Goal: Transaction & Acquisition: Purchase product/service

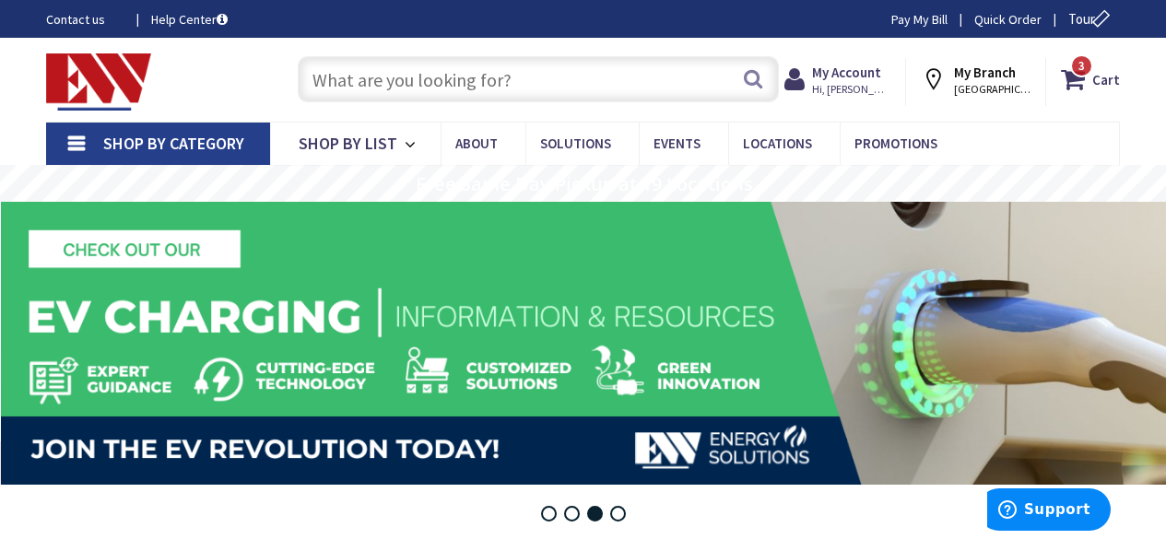
click at [612, 92] on input "text" at bounding box center [538, 79] width 481 height 46
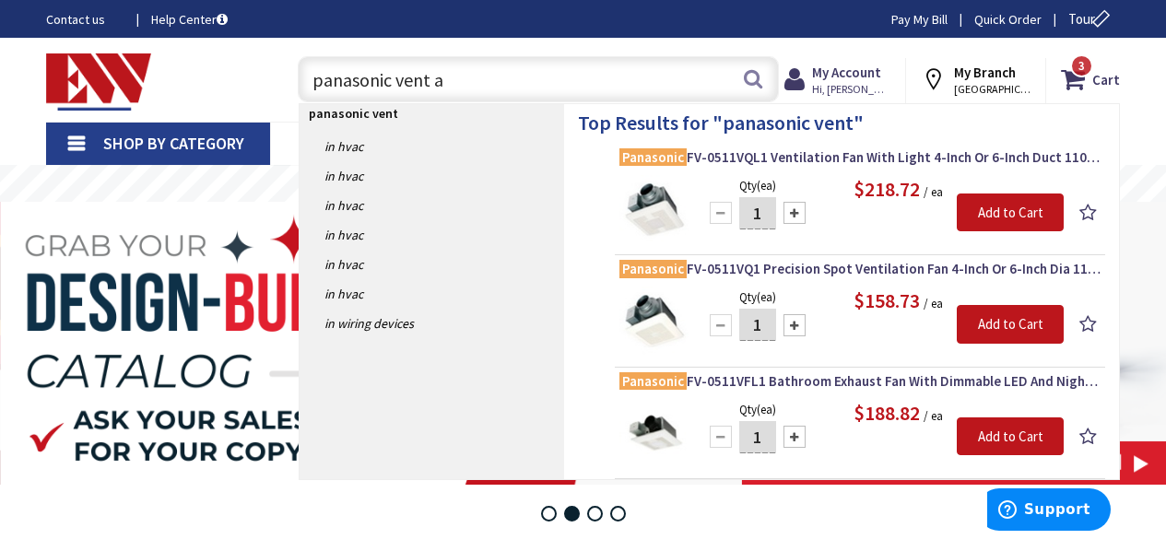
type input "panasonic vent an"
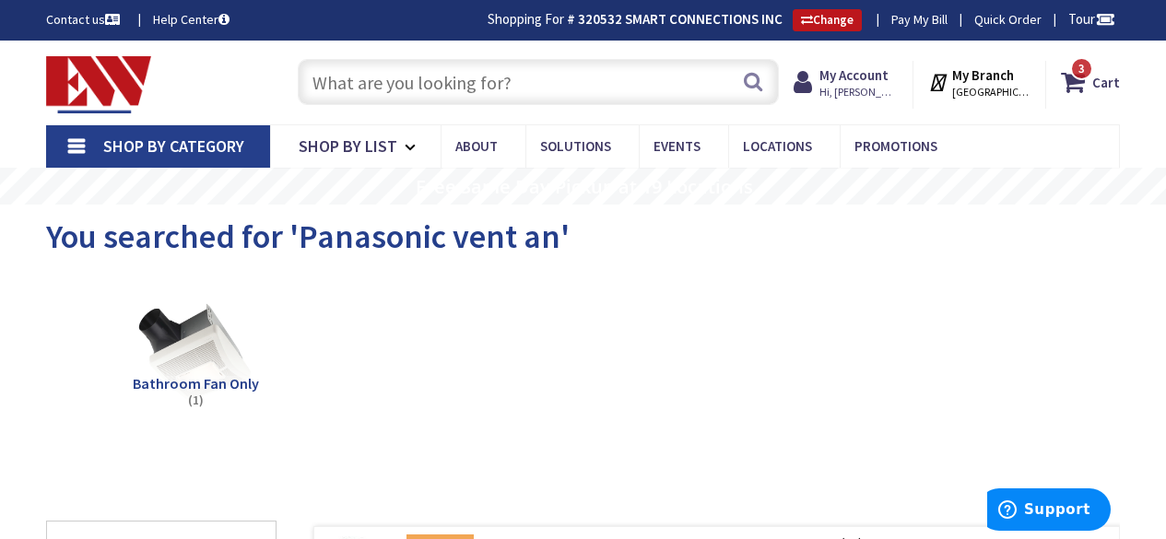
click at [388, 85] on input "text" at bounding box center [538, 82] width 481 height 46
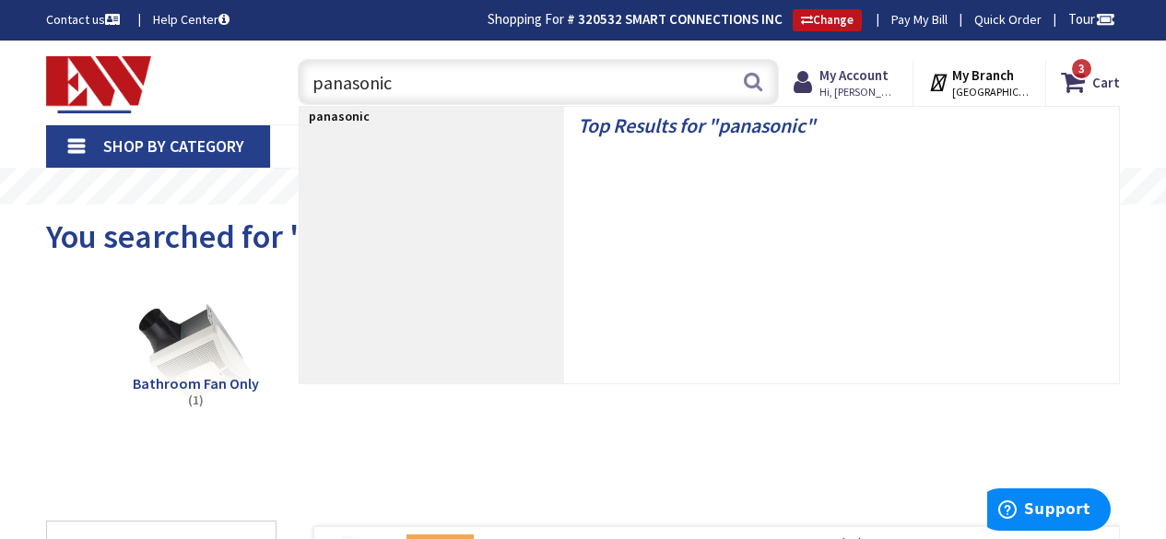
type input "panasonic"
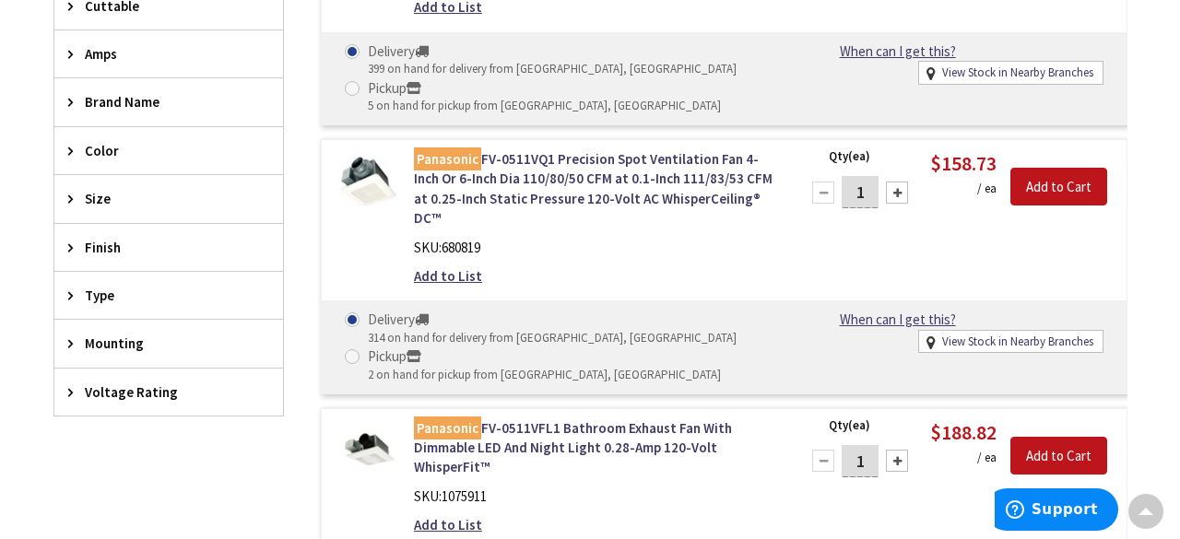
scroll to position [797, 0]
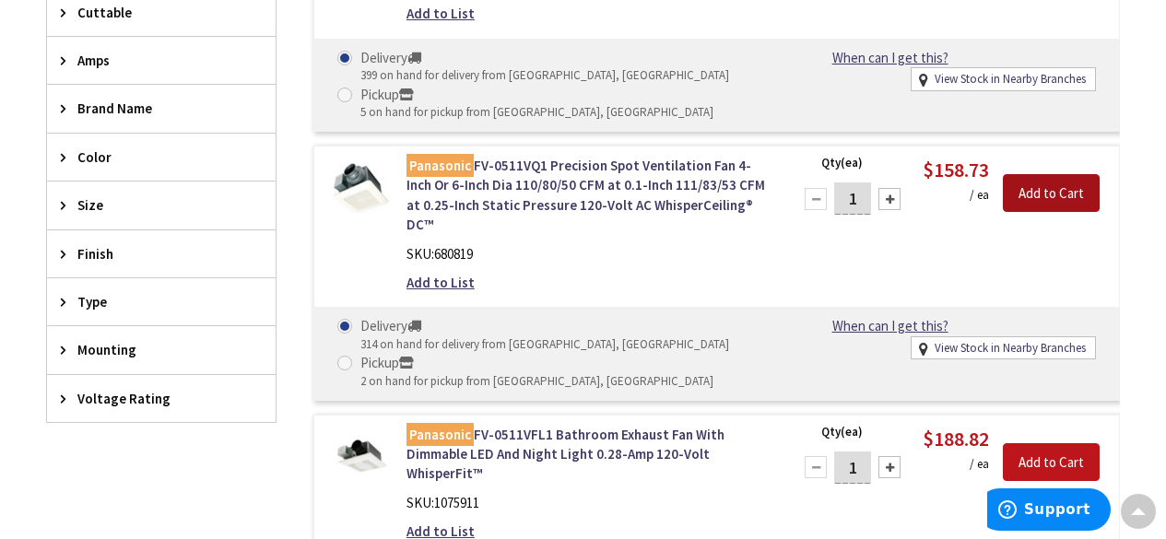
click at [1037, 197] on input "Add to Cart" at bounding box center [1051, 193] width 97 height 39
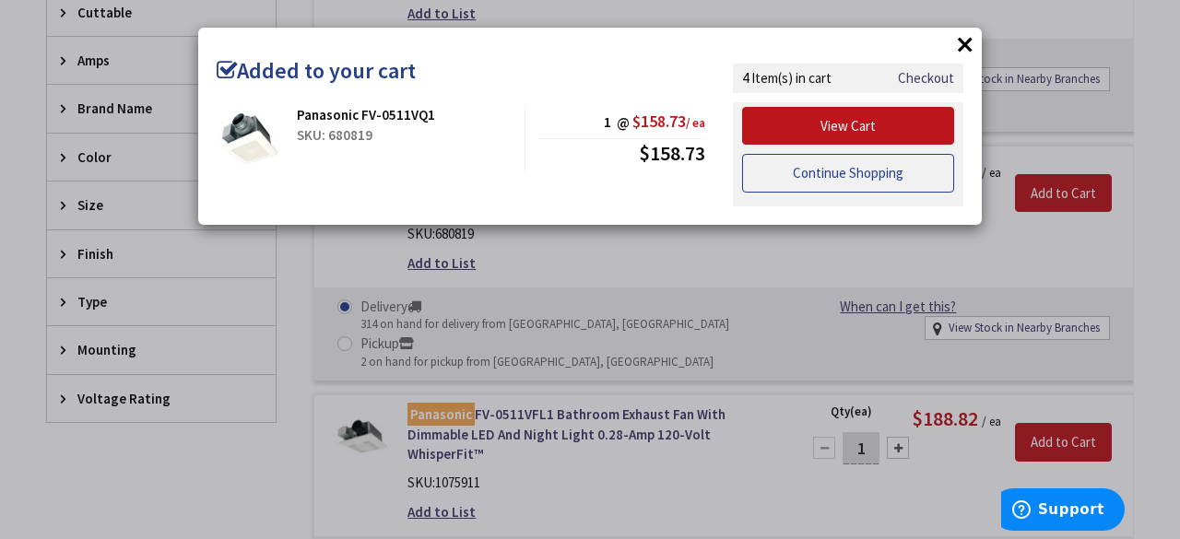
click at [915, 176] on link "Continue Shopping" at bounding box center [848, 173] width 212 height 39
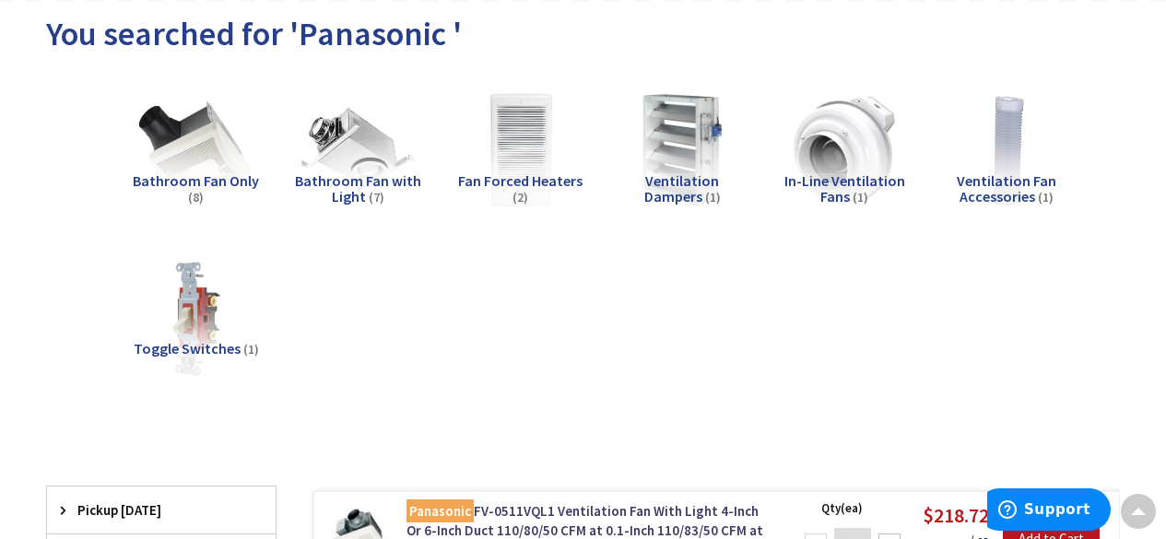
scroll to position [0, 0]
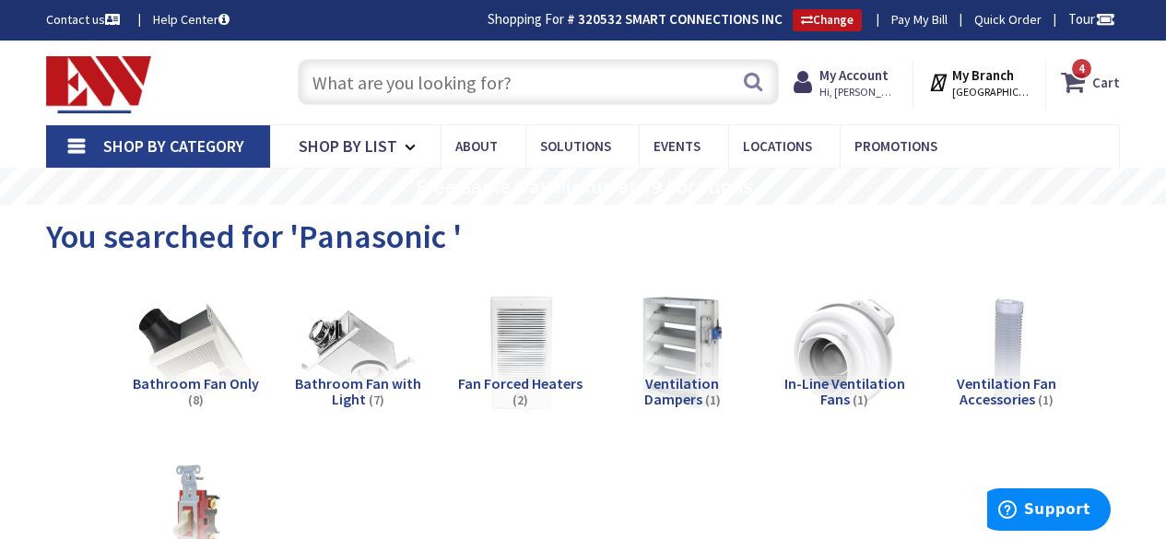
click at [1108, 67] on strong "Cart" at bounding box center [1106, 81] width 28 height 33
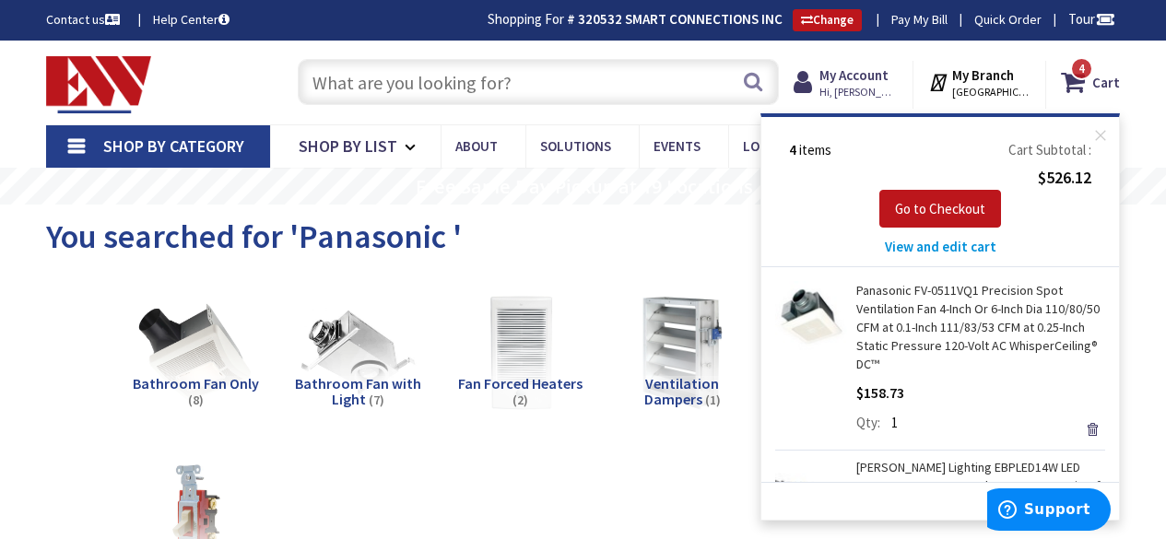
click at [929, 246] on span "View and edit cart" at bounding box center [941, 247] width 112 height 18
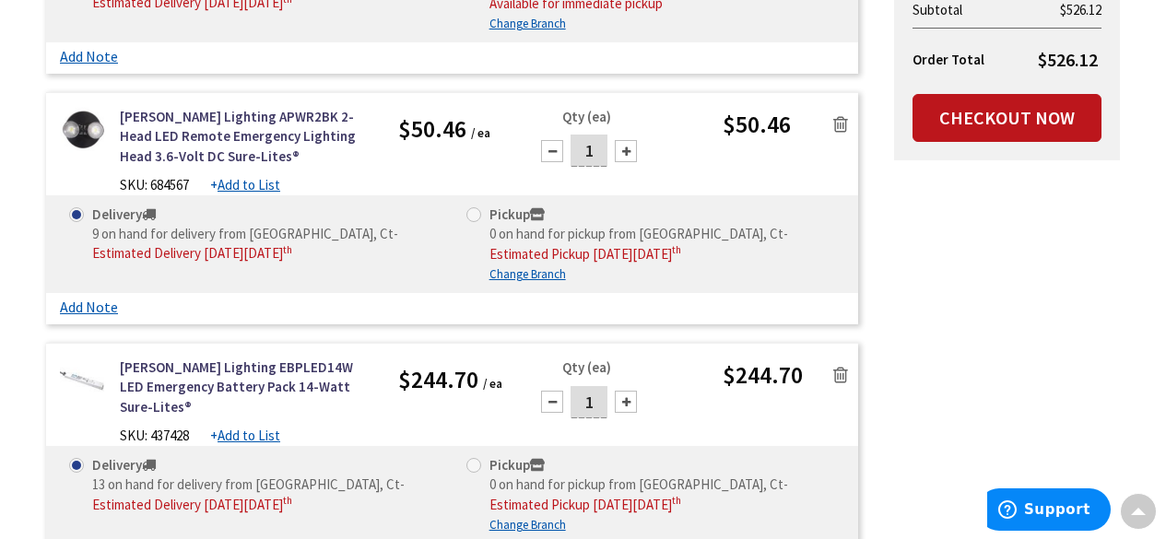
scroll to position [593, 0]
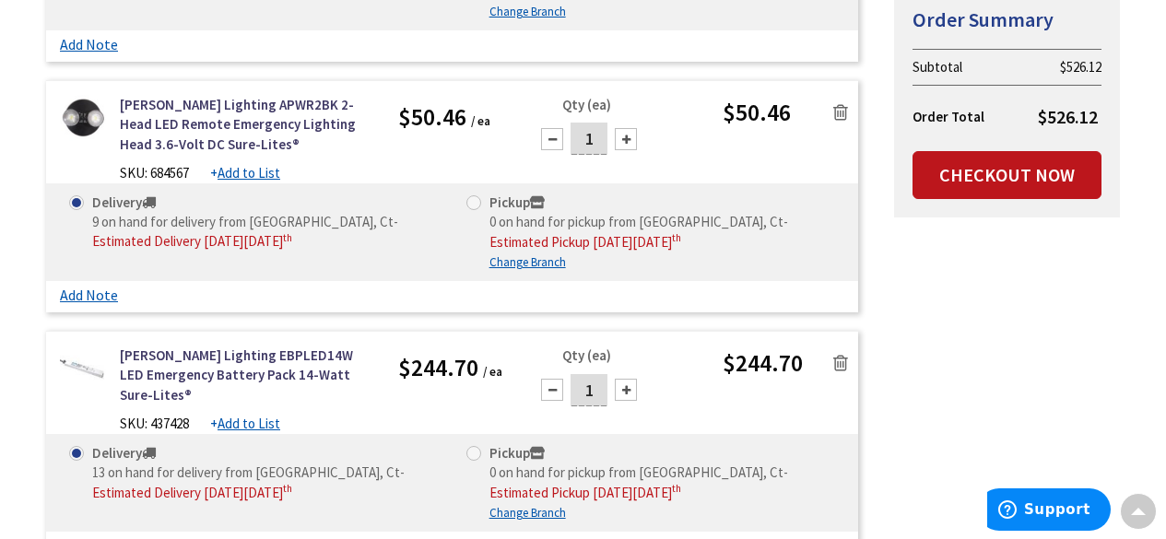
click at [837, 107] on icon at bounding box center [840, 112] width 15 height 18
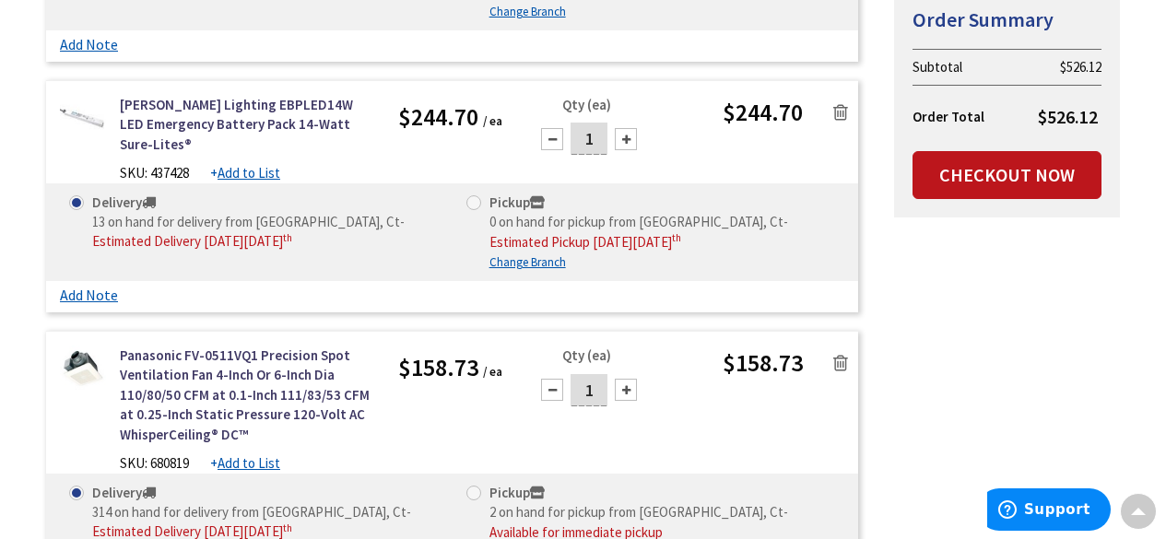
click at [837, 107] on icon at bounding box center [840, 112] width 15 height 18
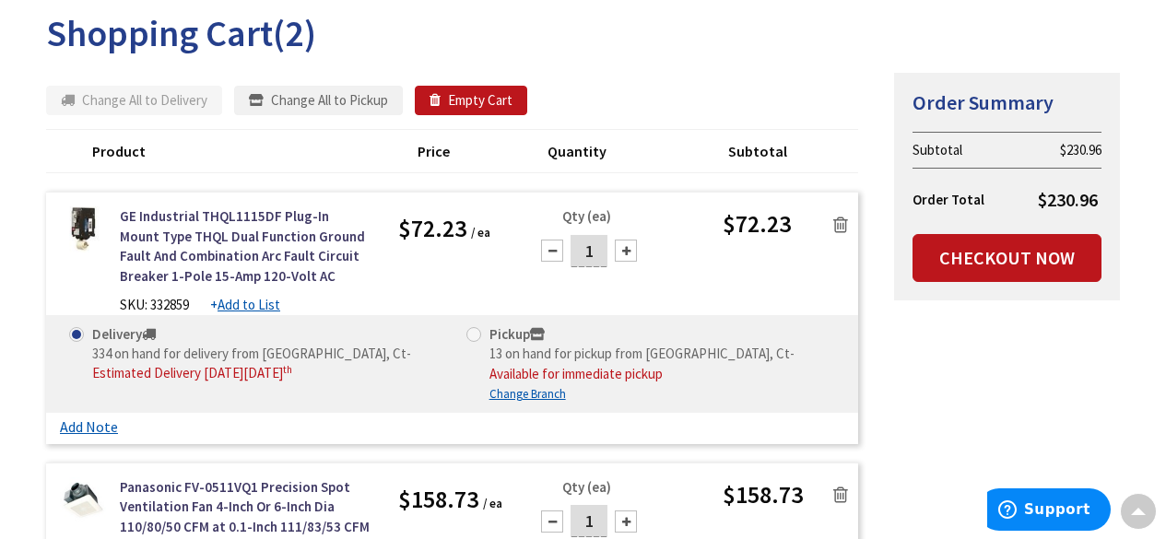
scroll to position [208, 0]
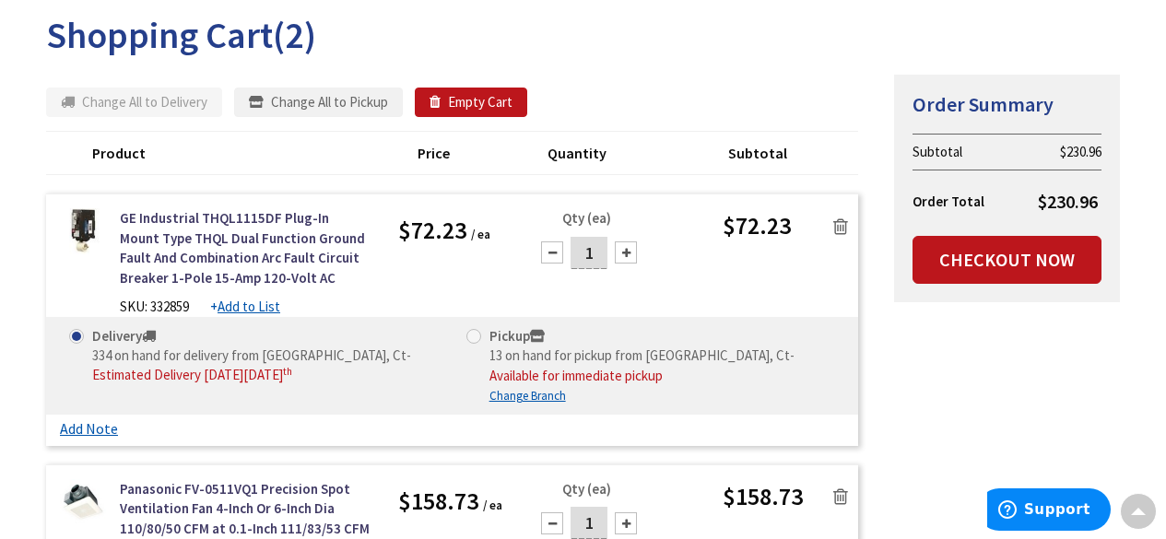
click at [840, 224] on icon at bounding box center [840, 227] width 15 height 18
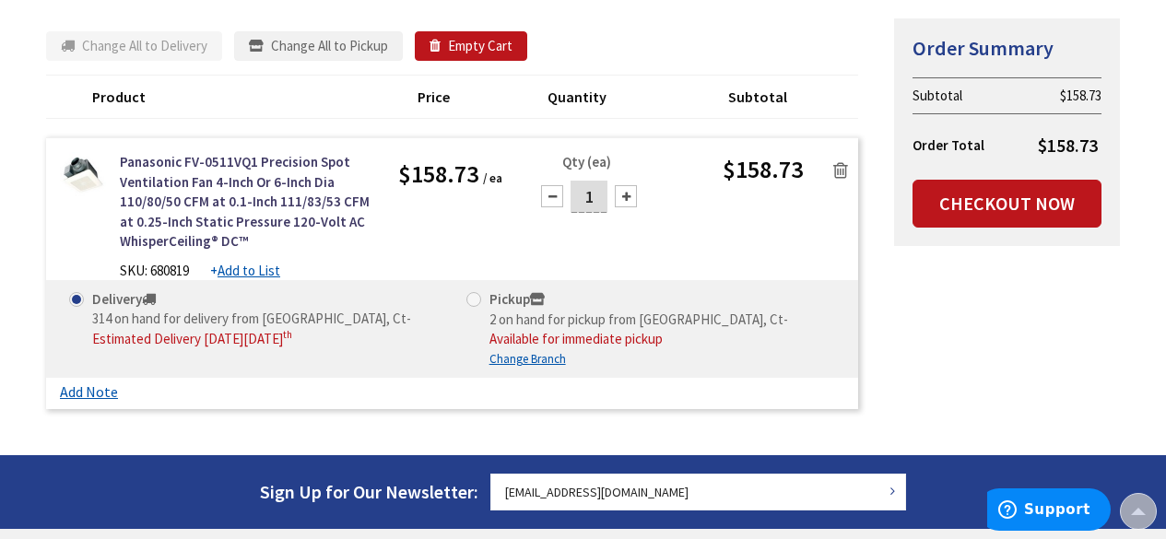
scroll to position [0, 0]
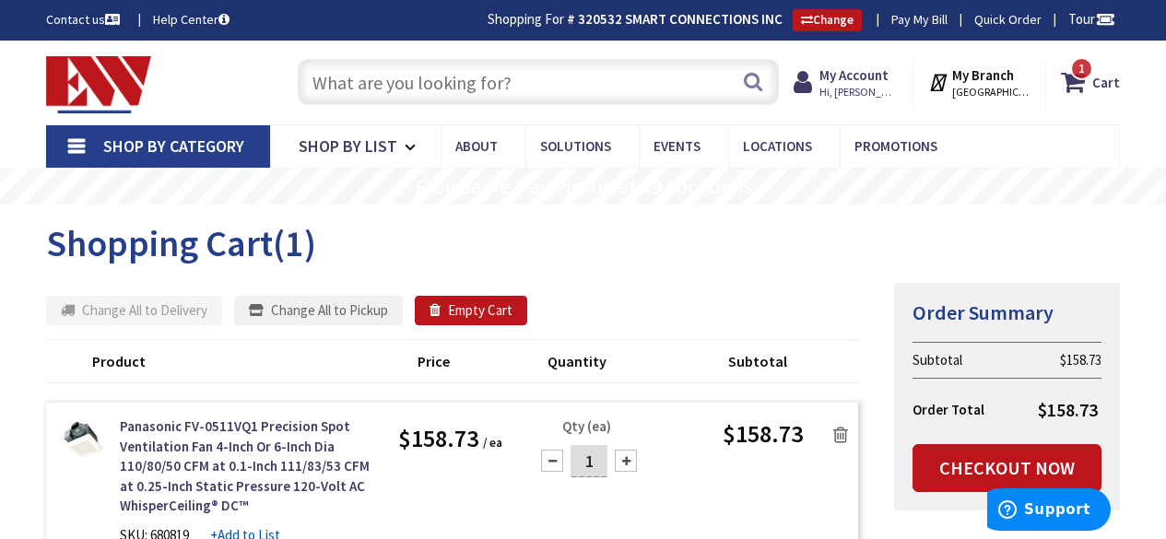
click at [556, 93] on input "text" at bounding box center [538, 82] width 481 height 46
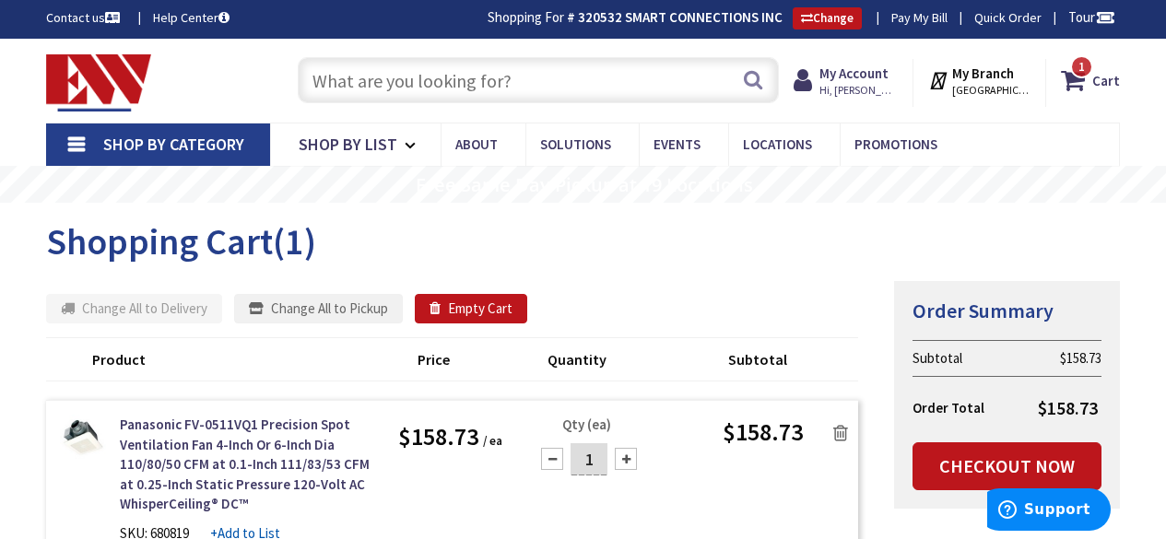
scroll to position [1, 0]
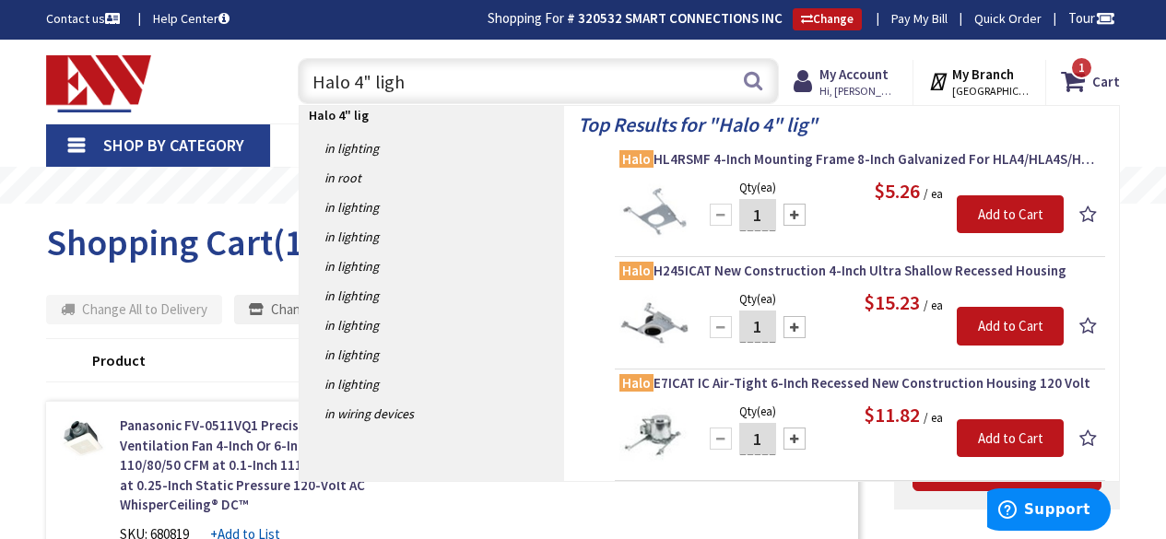
type input "Halo 4" light"
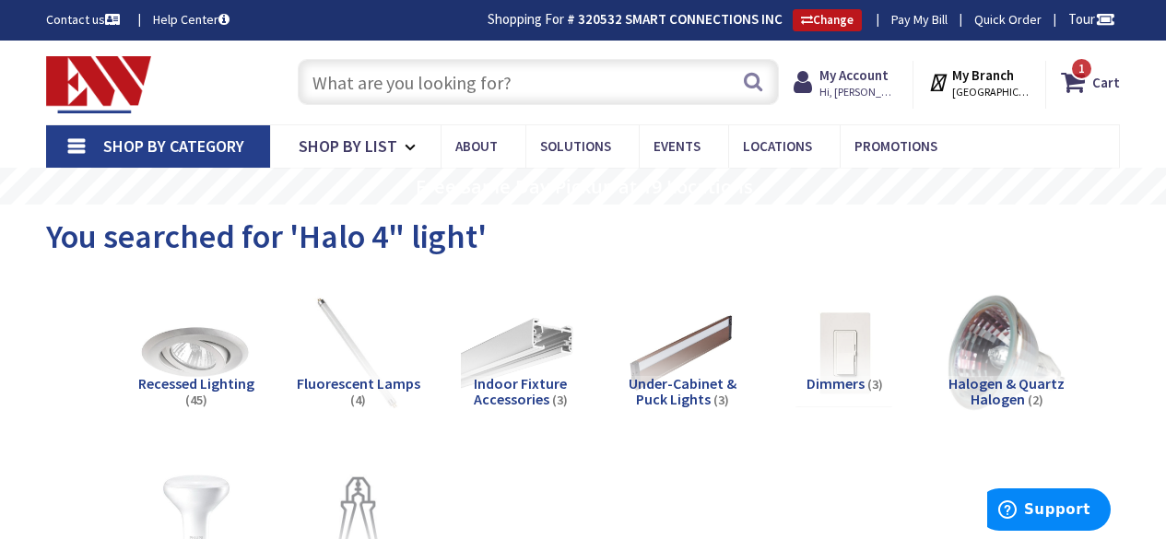
click at [396, 82] on input "text" at bounding box center [538, 82] width 481 height 46
click at [771, 242] on div "You searched for 'Halo 4" light'" at bounding box center [583, 239] width 1074 height 69
click at [489, 66] on input "text" at bounding box center [538, 82] width 481 height 46
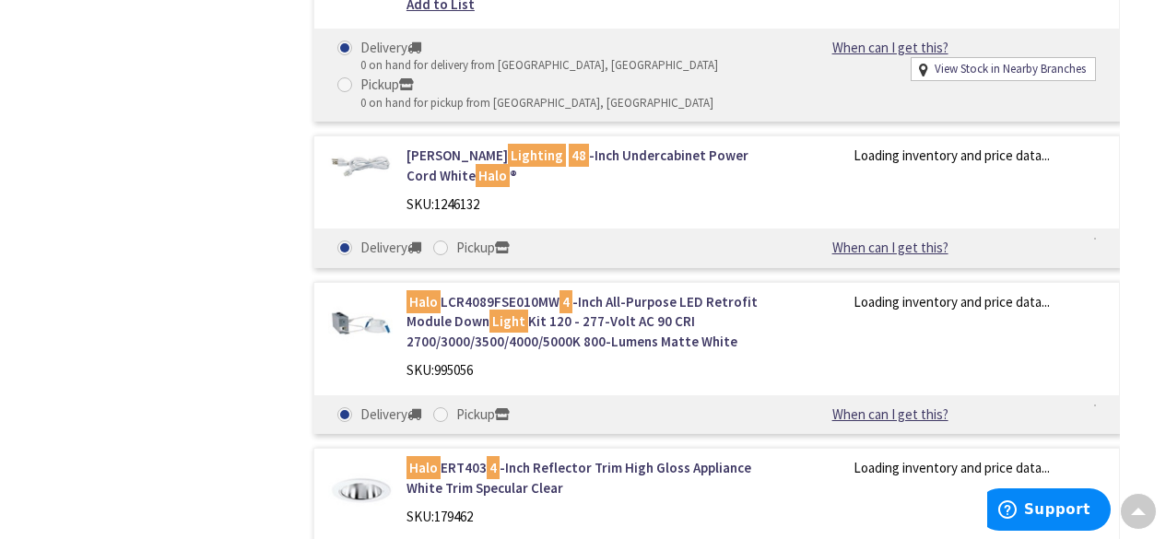
scroll to position [5424, 0]
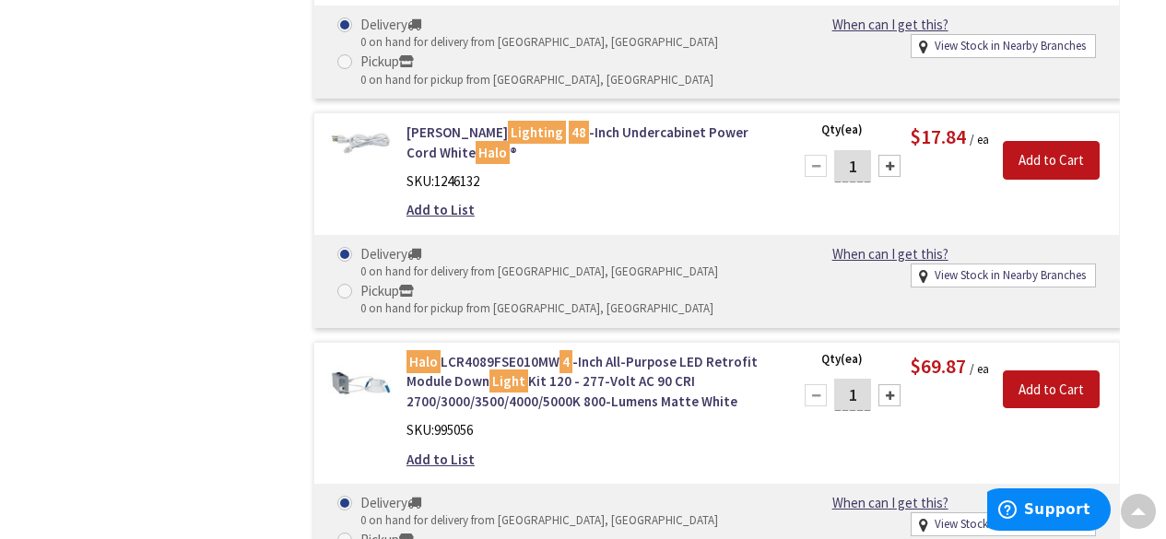
click at [418, 304] on div "0 on hand for pickup from [GEOGRAPHIC_DATA], [GEOGRAPHIC_DATA]" at bounding box center [536, 309] width 353 height 18
click at [354, 297] on input "Pickup 0 on hand for pickup from Manchester, CT" at bounding box center [348, 291] width 12 height 12
radio input "true"
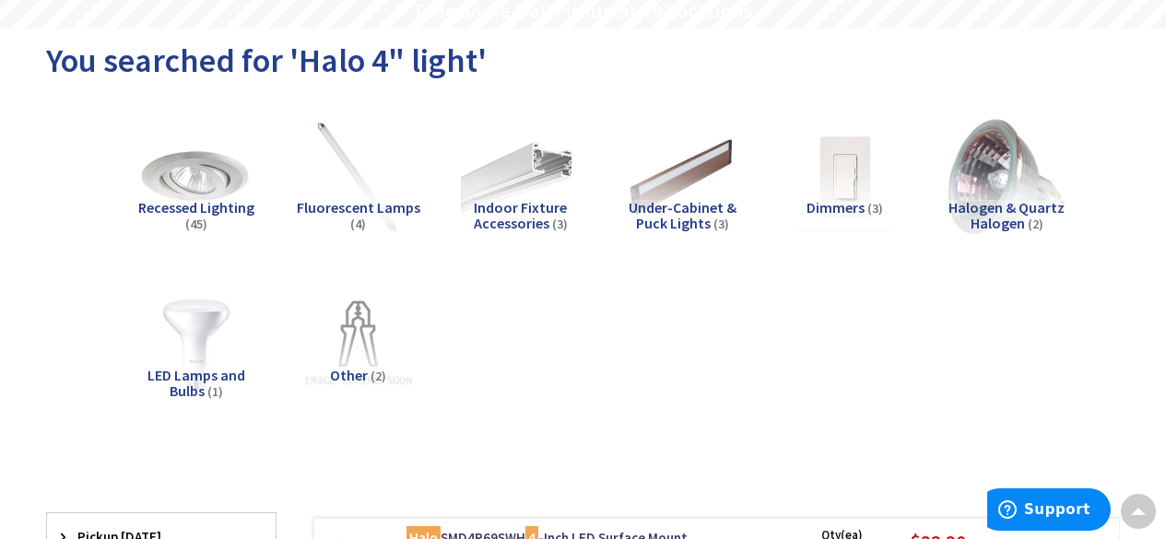
scroll to position [0, 0]
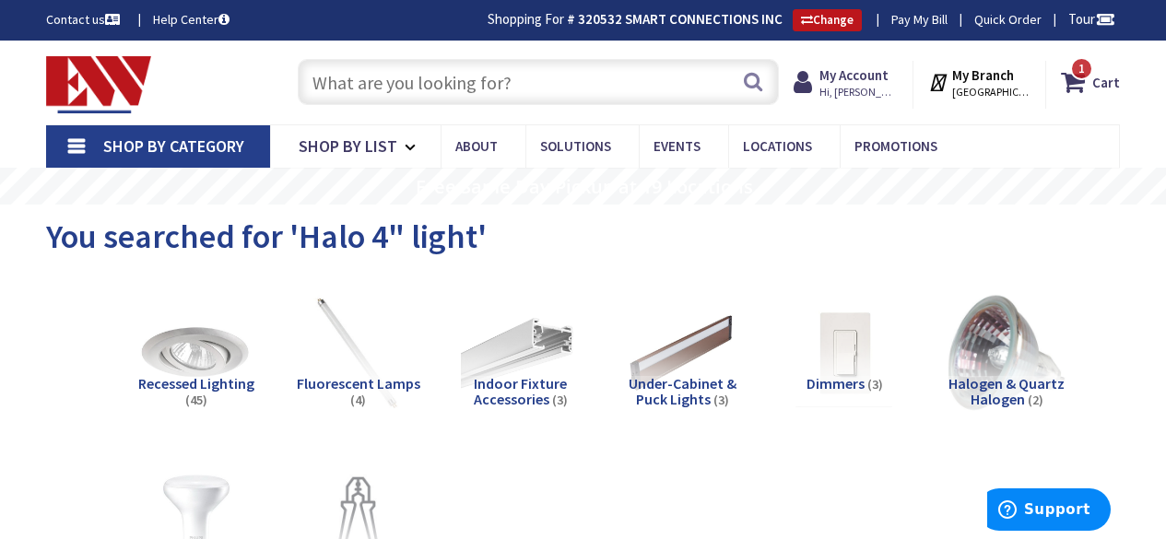
click at [485, 71] on input "text" at bounding box center [538, 82] width 481 height 46
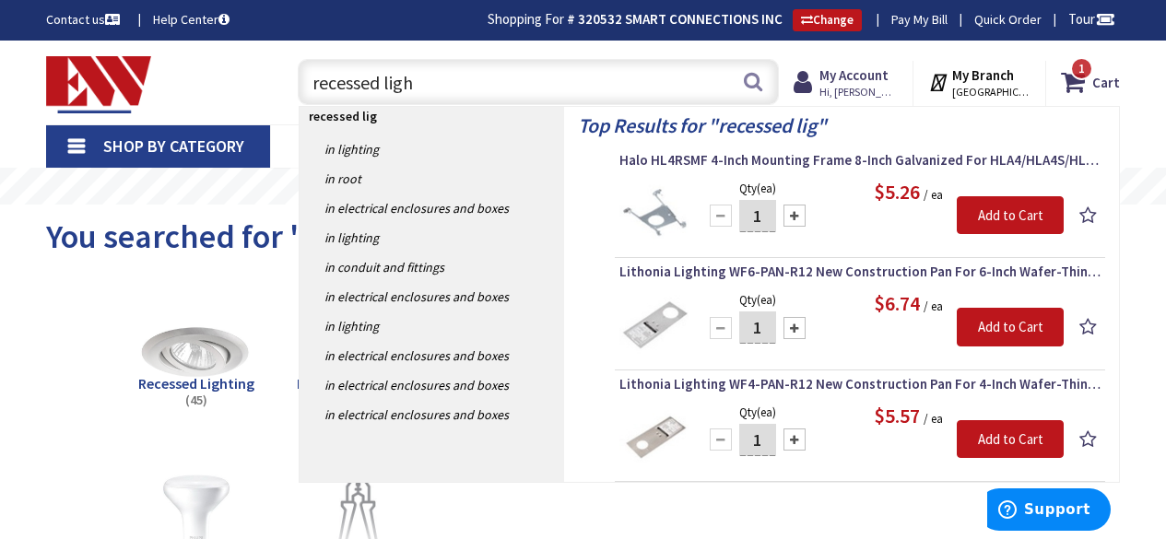
type input "recessed light"
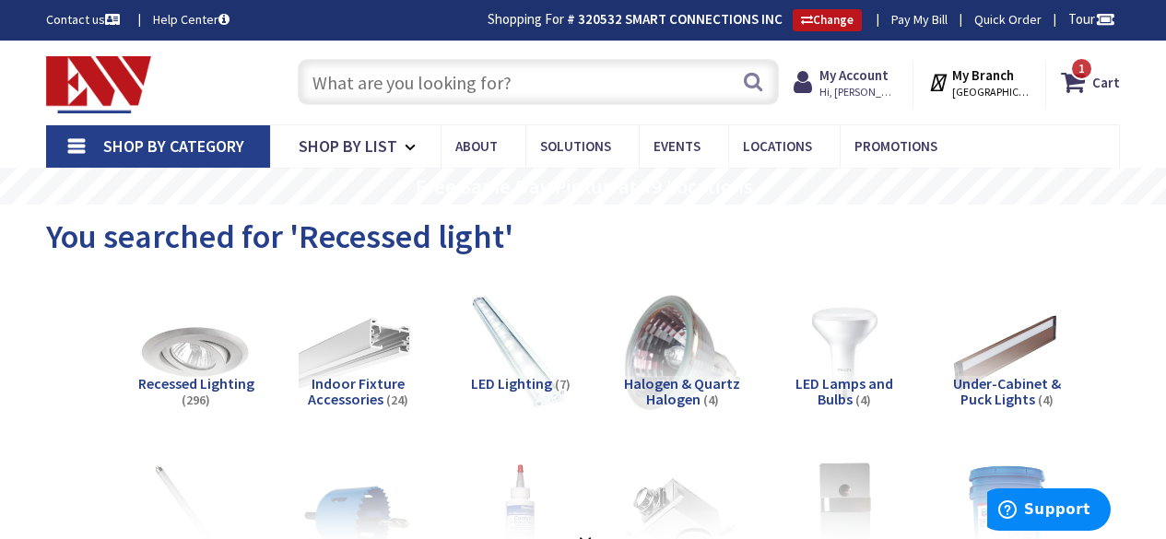
click at [465, 80] on input "text" at bounding box center [538, 82] width 481 height 46
paste input "HLB4069FS1EMWR"
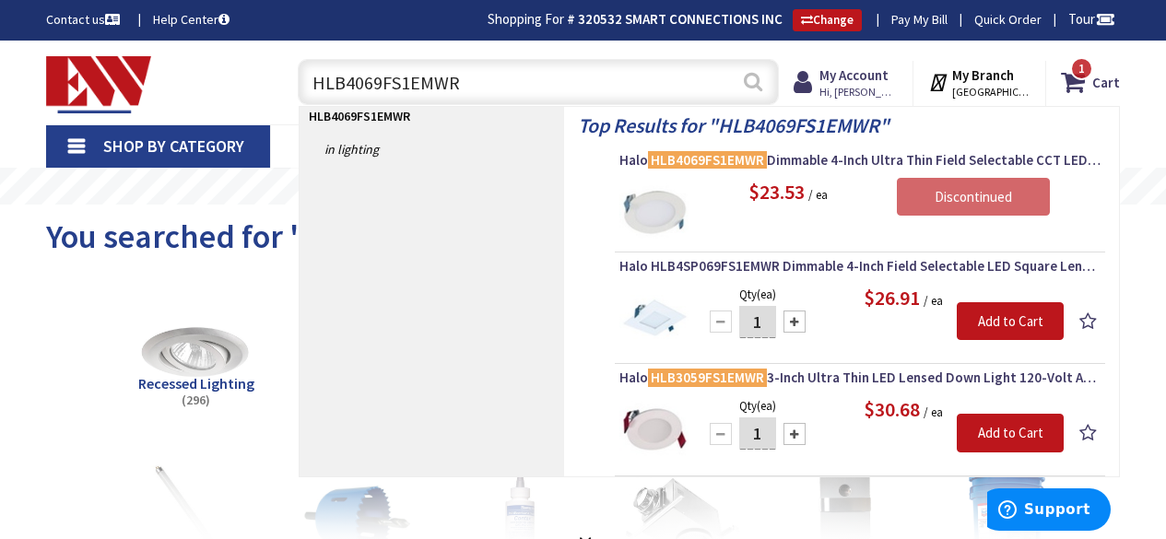
type input "HLB4069FS1EMWR"
click at [761, 88] on button "Search" at bounding box center [753, 81] width 24 height 41
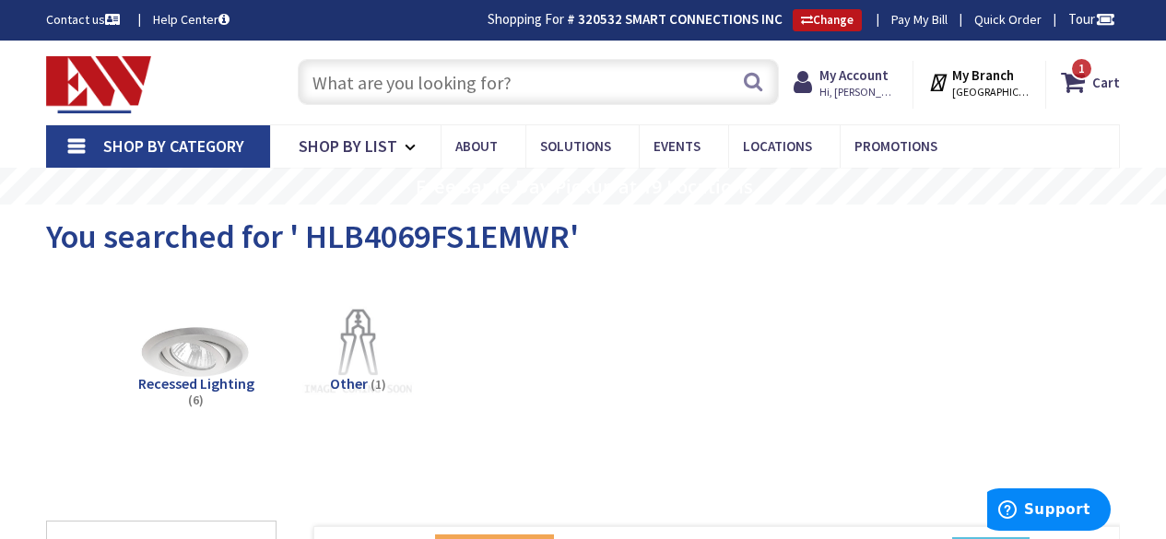
click at [644, 112] on div "Toggle Nav Search 1 1 1 items Cart My Cart 1" at bounding box center [582, 83] width 1101 height 62
click at [574, 64] on input "text" at bounding box center [538, 82] width 481 height 46
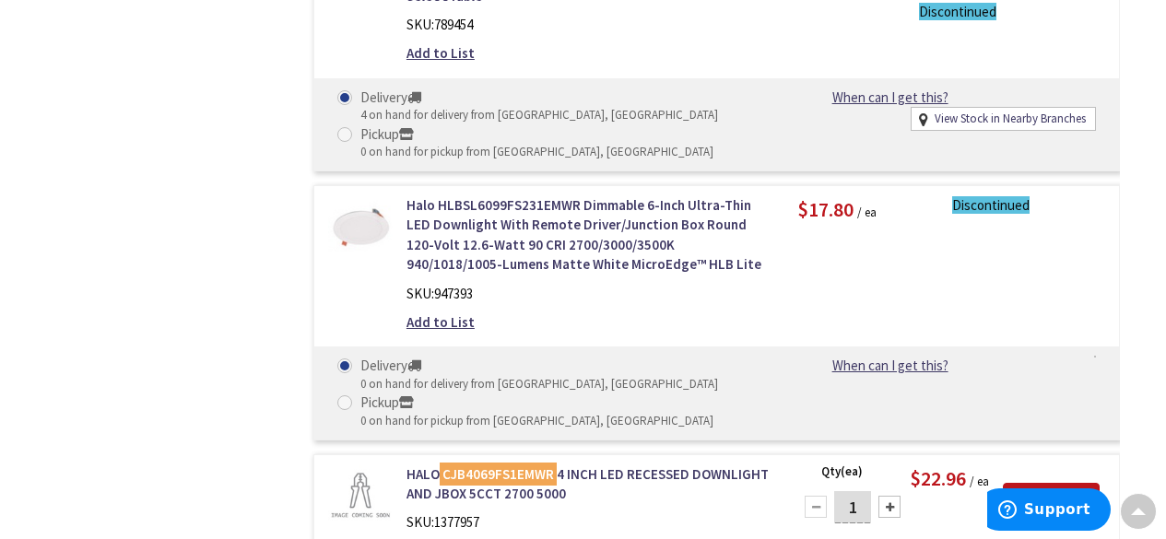
scroll to position [1687, 0]
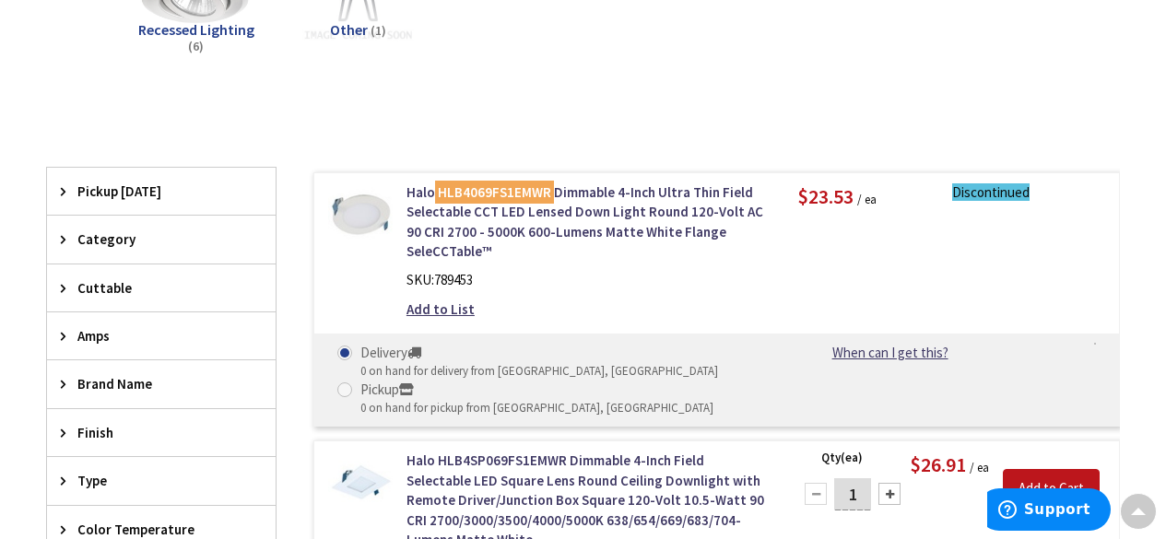
scroll to position [0, 0]
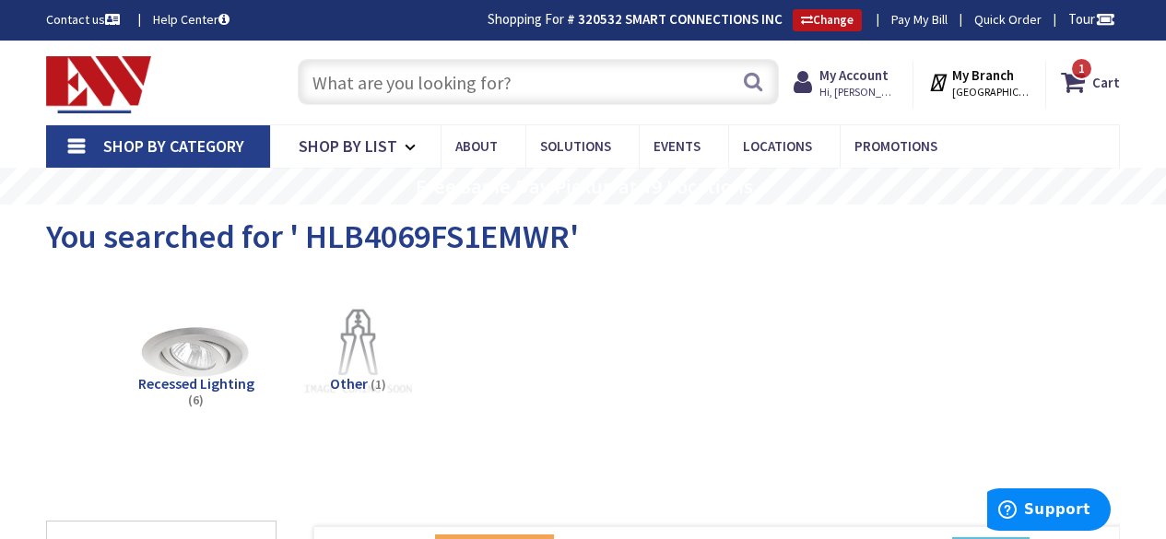
click at [376, 82] on input "text" at bounding box center [538, 82] width 481 height 46
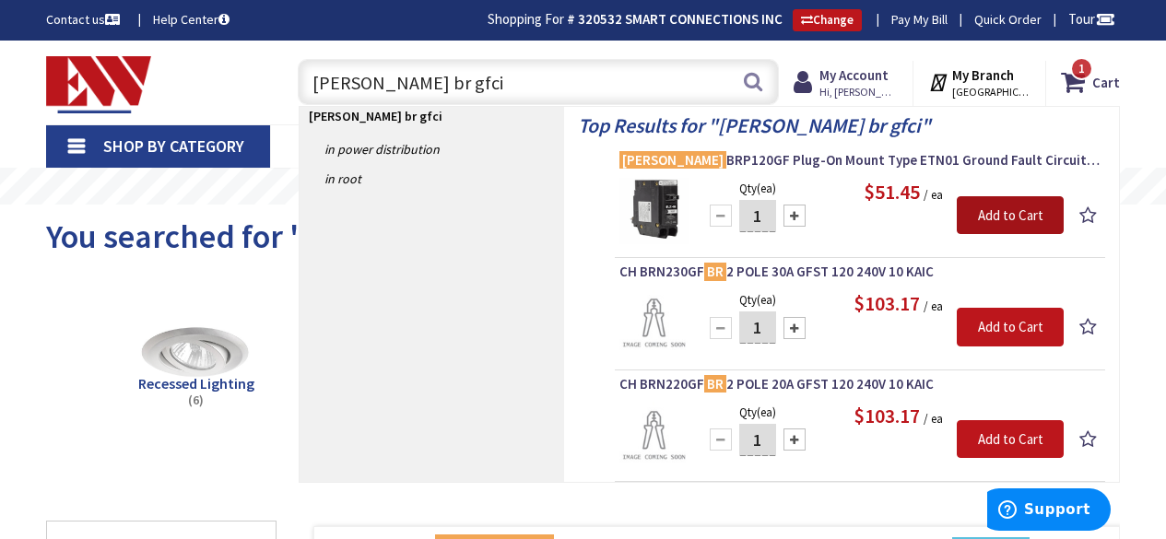
click at [1016, 210] on input "Add to Cart" at bounding box center [1010, 215] width 107 height 39
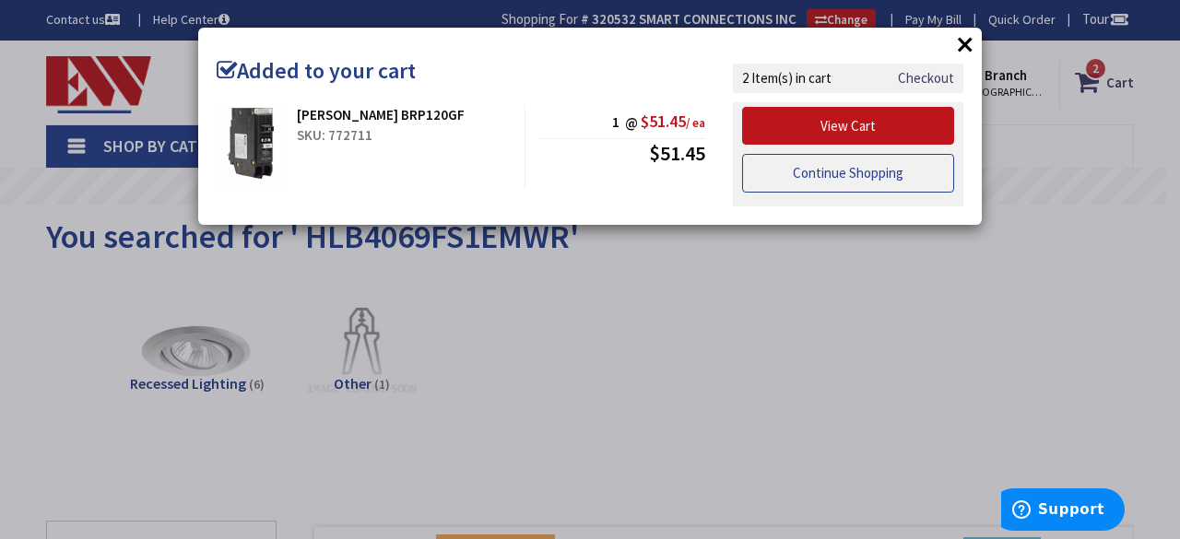
click at [842, 184] on link "Continue Shopping" at bounding box center [848, 173] width 212 height 39
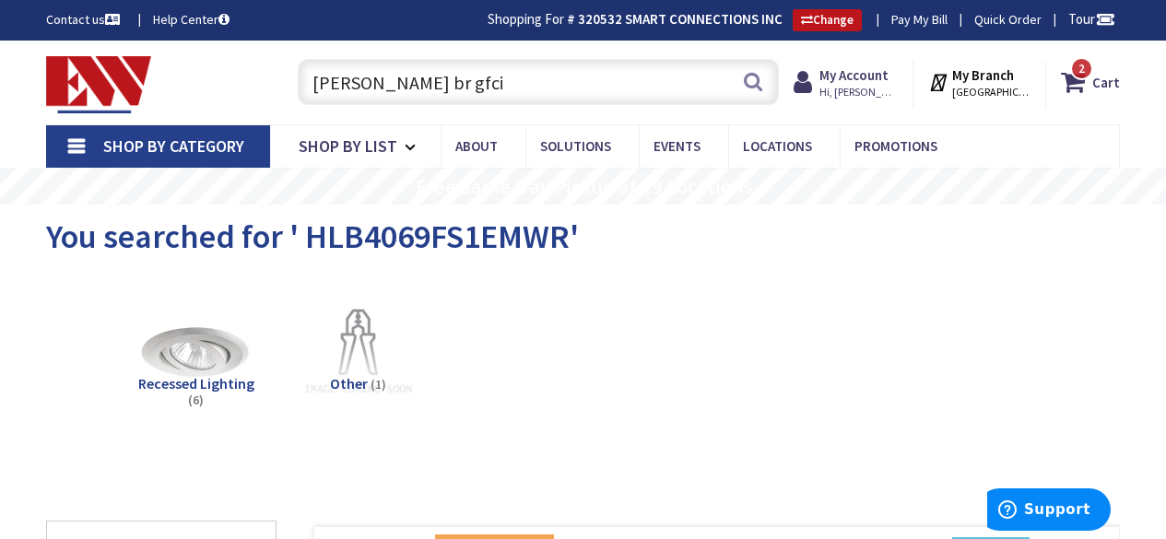
click at [533, 80] on input "Eaton br gfci" at bounding box center [538, 82] width 481 height 46
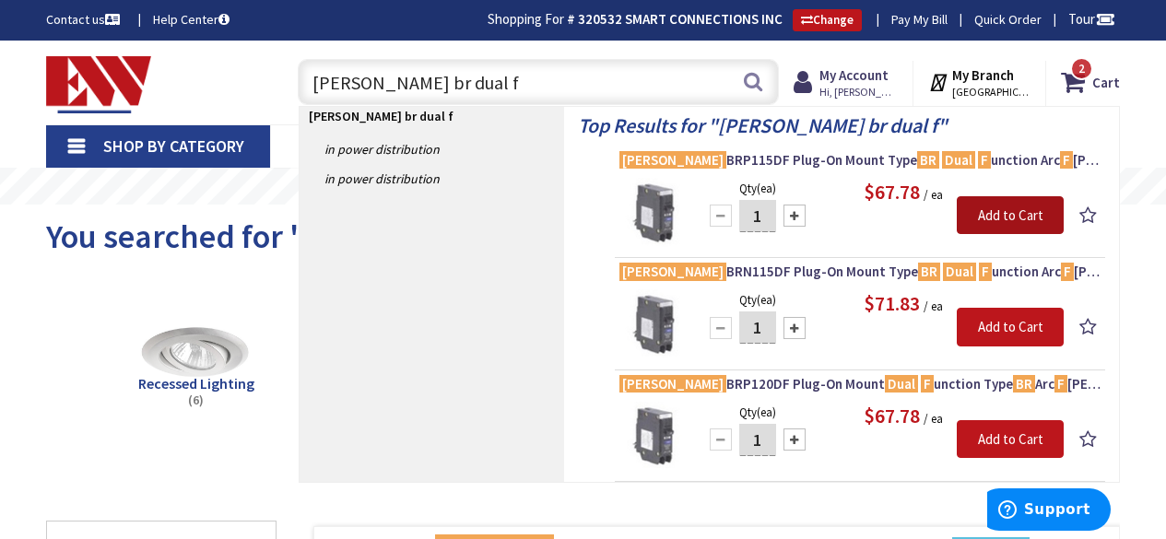
click at [1002, 202] on input "Add to Cart" at bounding box center [1010, 215] width 107 height 39
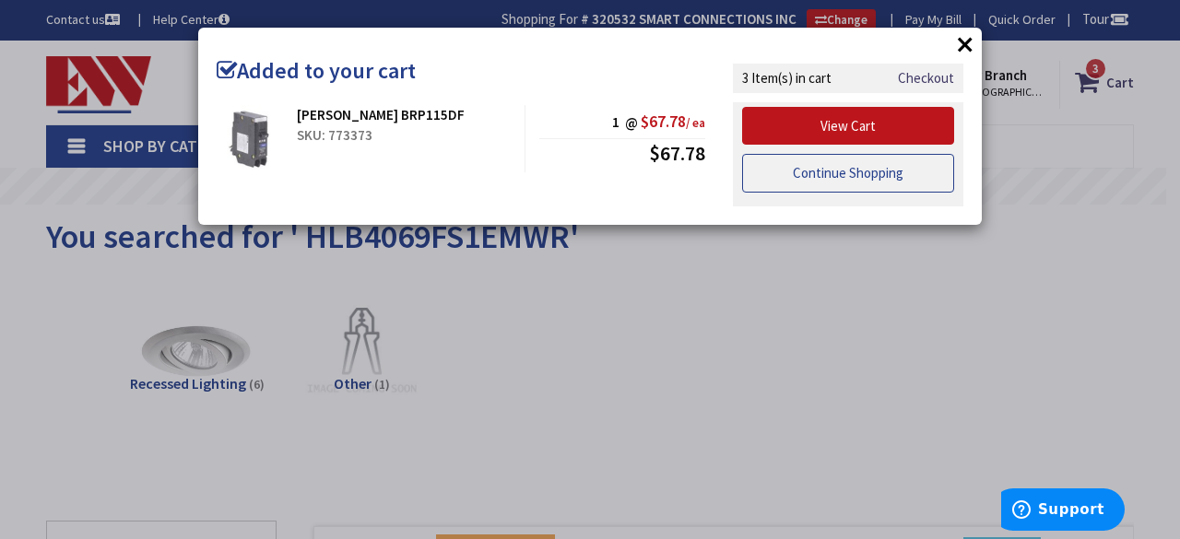
click at [818, 179] on link "Continue Shopping" at bounding box center [848, 173] width 212 height 39
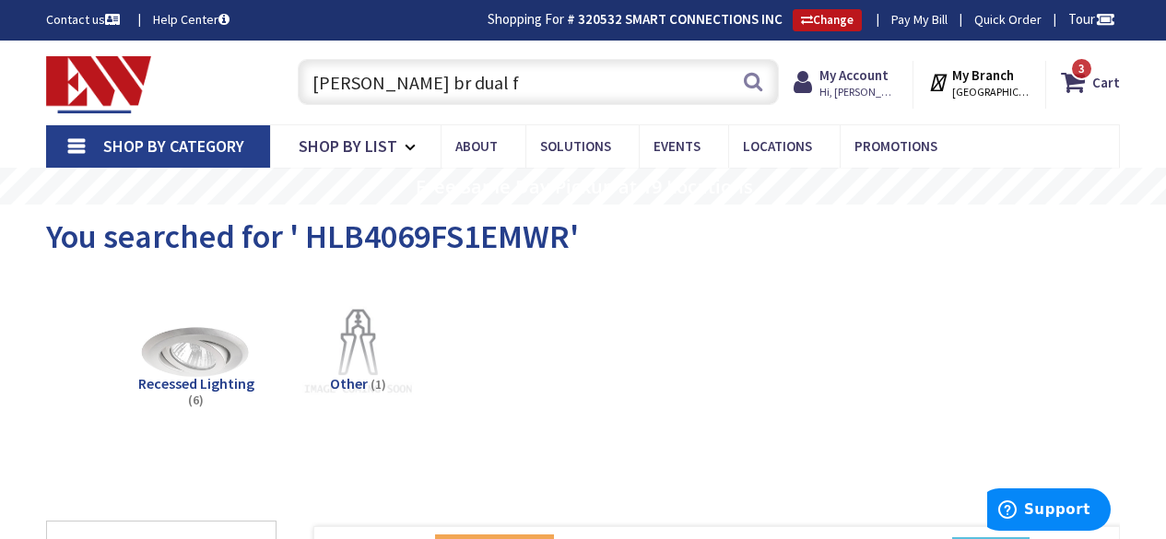
click at [688, 96] on input "Eaton br dual f" at bounding box center [538, 82] width 481 height 46
type input "E"
click at [688, 96] on input "text" at bounding box center [538, 82] width 481 height 46
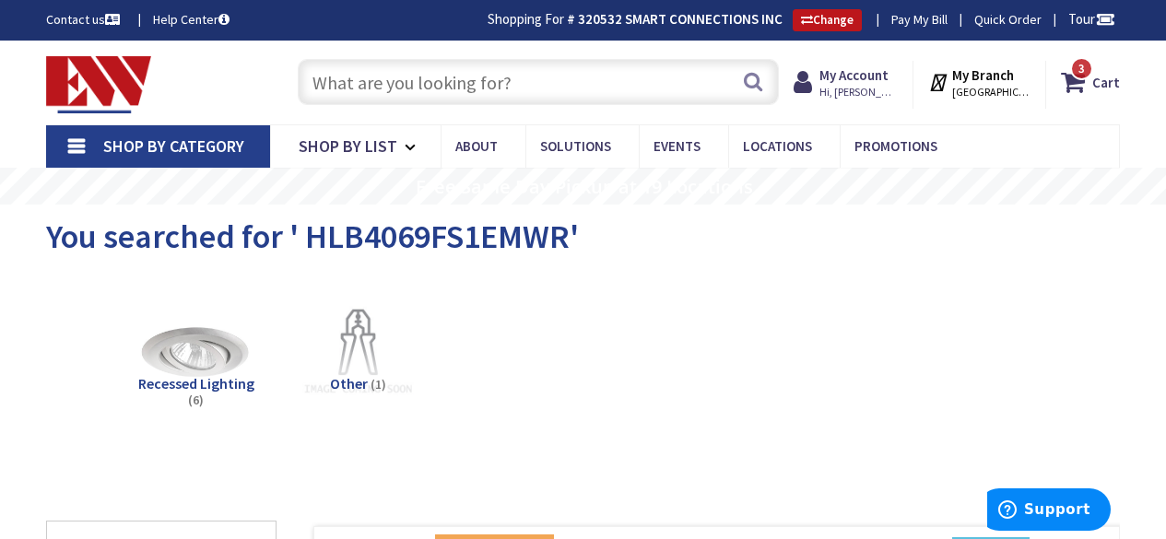
click at [688, 96] on input "text" at bounding box center [538, 82] width 481 height 46
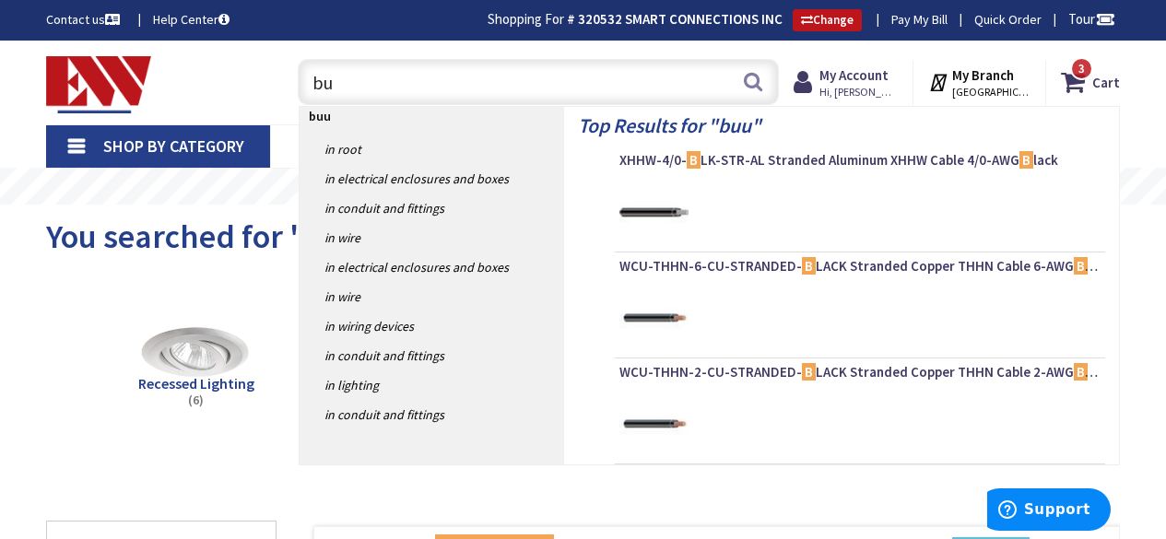
type input "b"
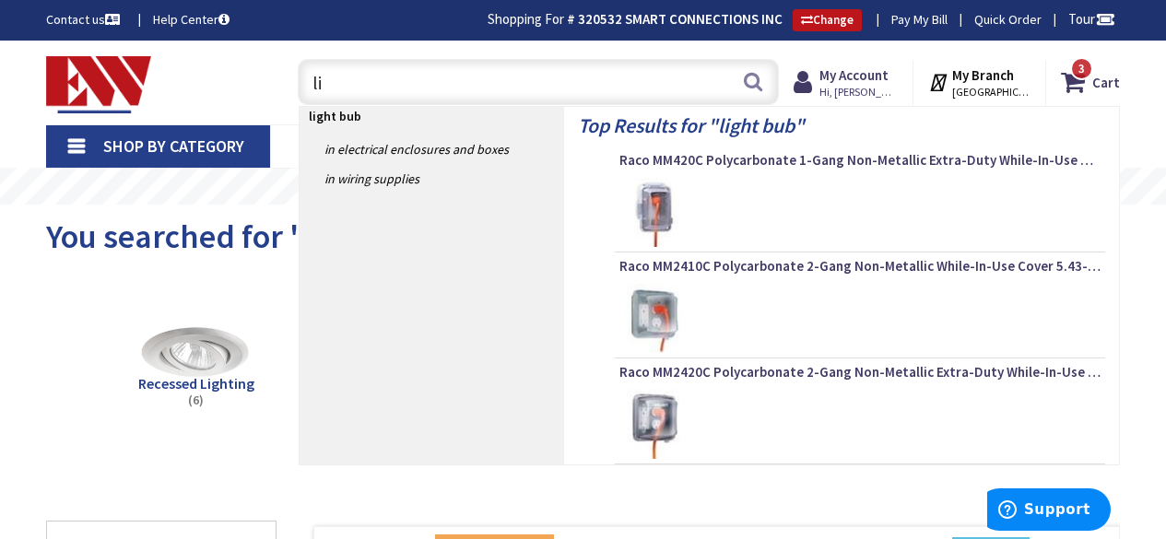
type input "l"
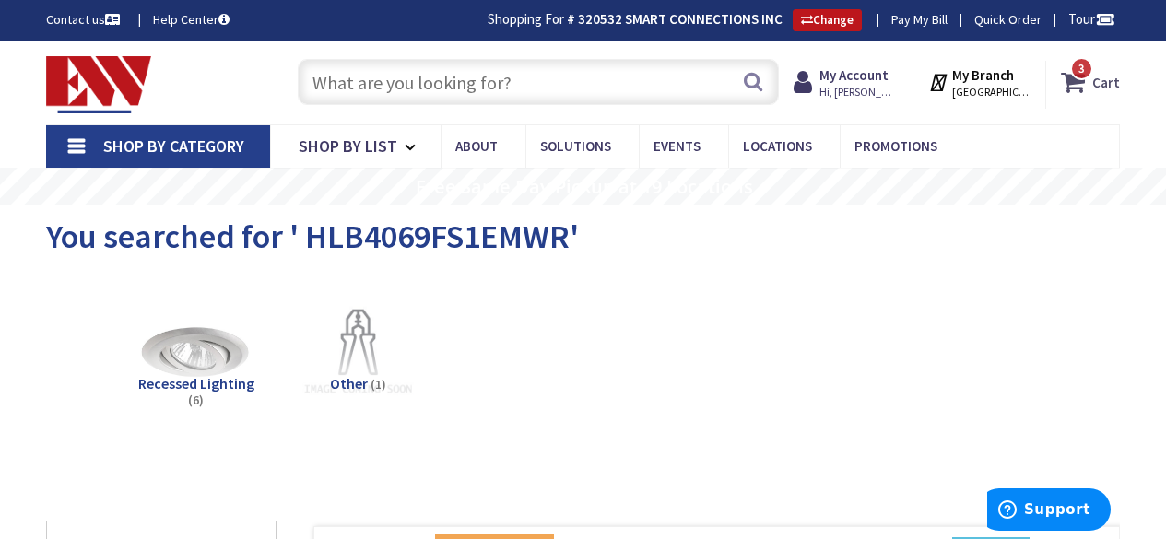
click at [1076, 74] on span "3 3 items" at bounding box center [1081, 68] width 23 height 23
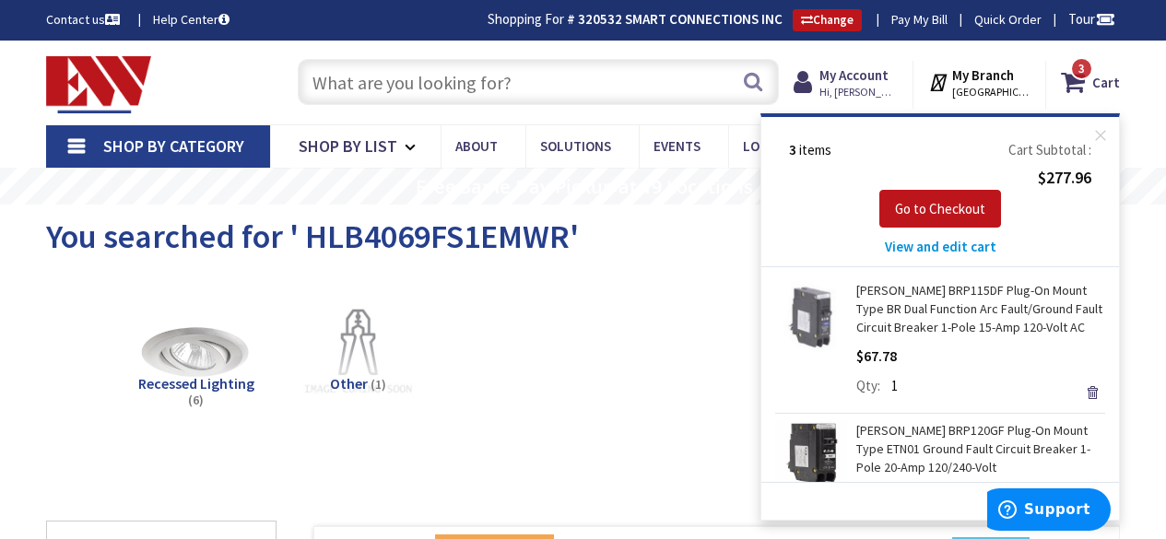
click at [713, 341] on div "Recessed Lighting (6) Other (1)" at bounding box center [582, 362] width 1009 height 177
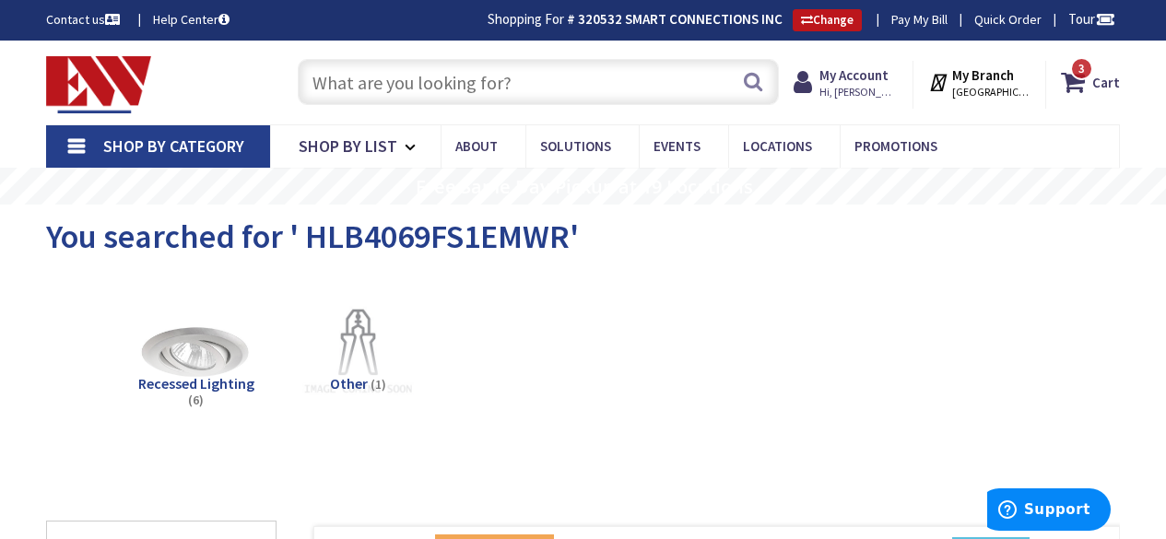
click at [508, 96] on input "text" at bounding box center [538, 82] width 481 height 46
click at [507, 91] on input "text" at bounding box center [538, 82] width 481 height 46
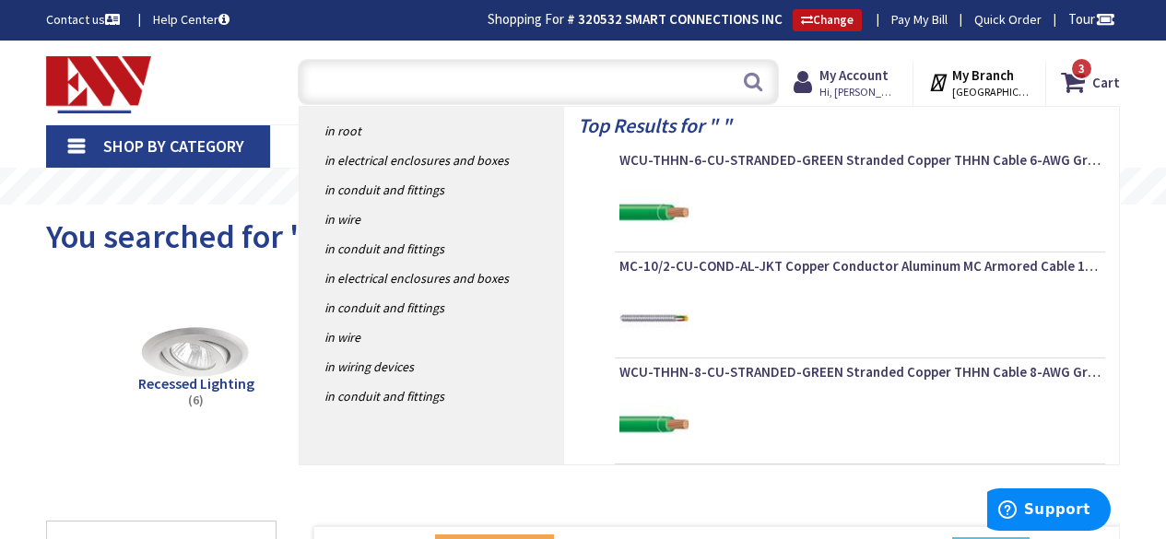
drag, startPoint x: 1145, startPoint y: 231, endPoint x: 1179, endPoint y: 155, distance: 83.8
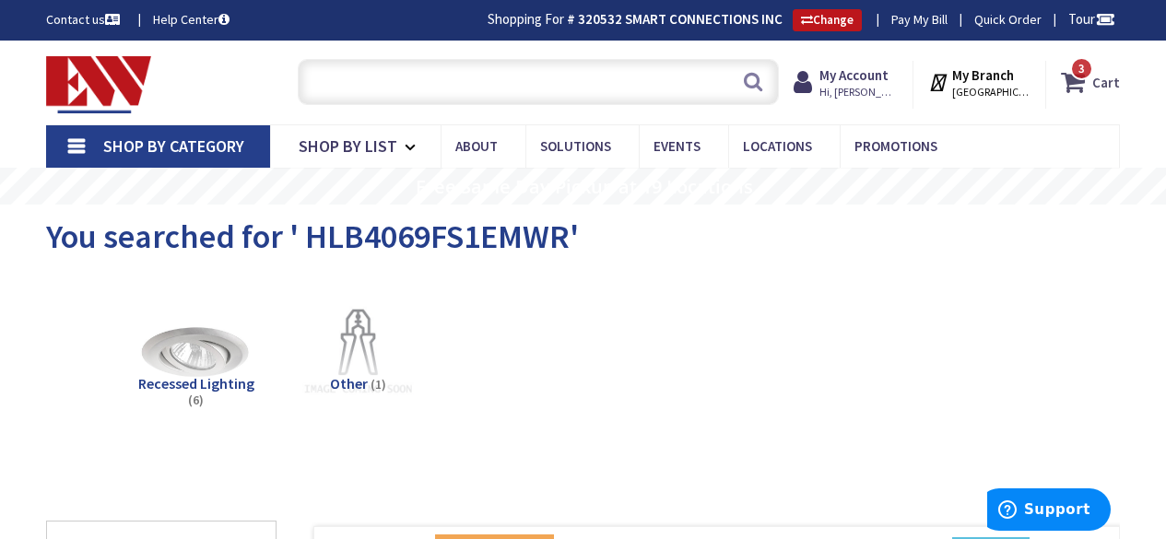
click at [1111, 76] on strong "Cart" at bounding box center [1106, 81] width 28 height 33
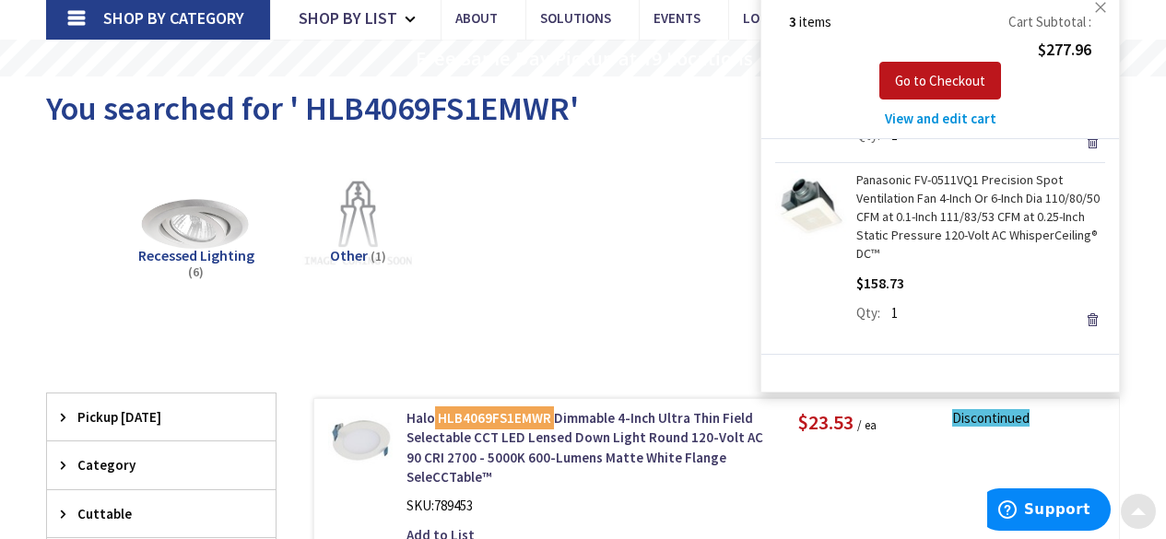
scroll to position [129, 0]
click at [535, 243] on div "Recessed Lighting (6) Other (1)" at bounding box center [582, 233] width 1009 height 177
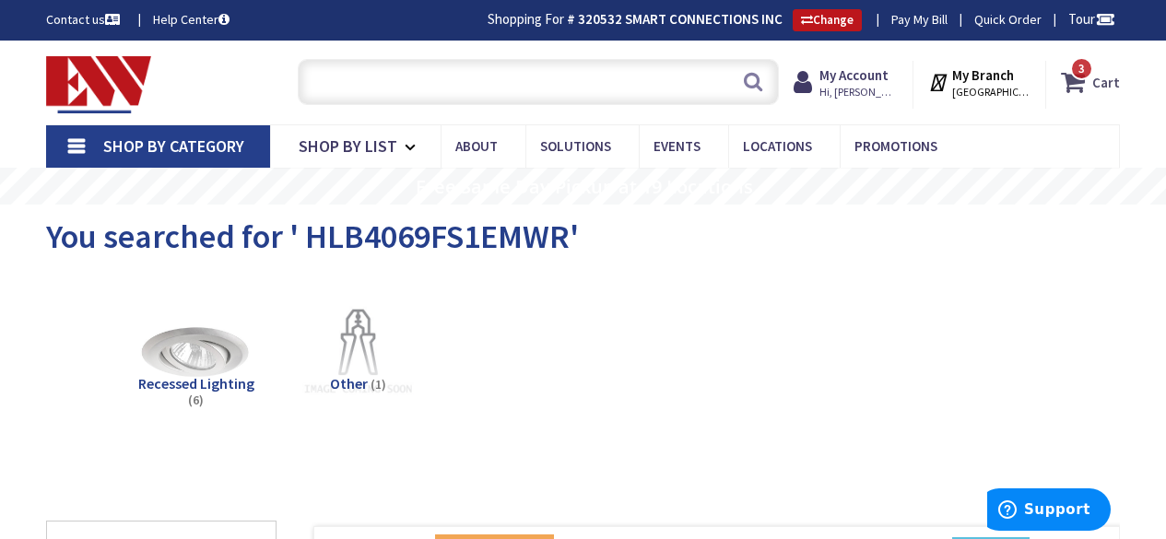
scroll to position [0, 0]
click at [1067, 77] on icon at bounding box center [1076, 81] width 31 height 33
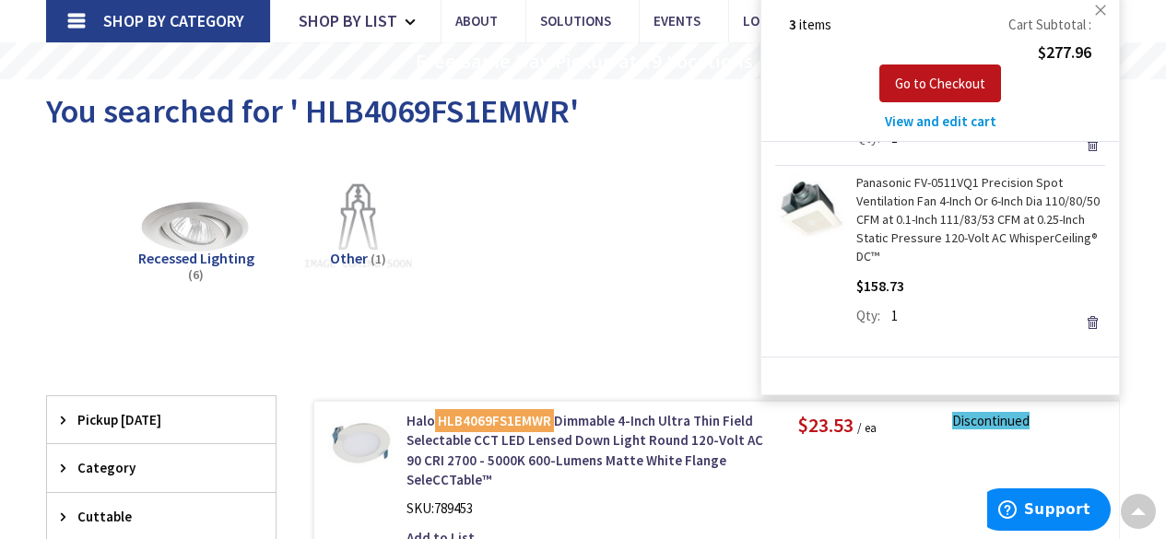
scroll to position [126, 0]
click at [608, 234] on div "Recessed Lighting (6) Other (1)" at bounding box center [582, 235] width 1009 height 177
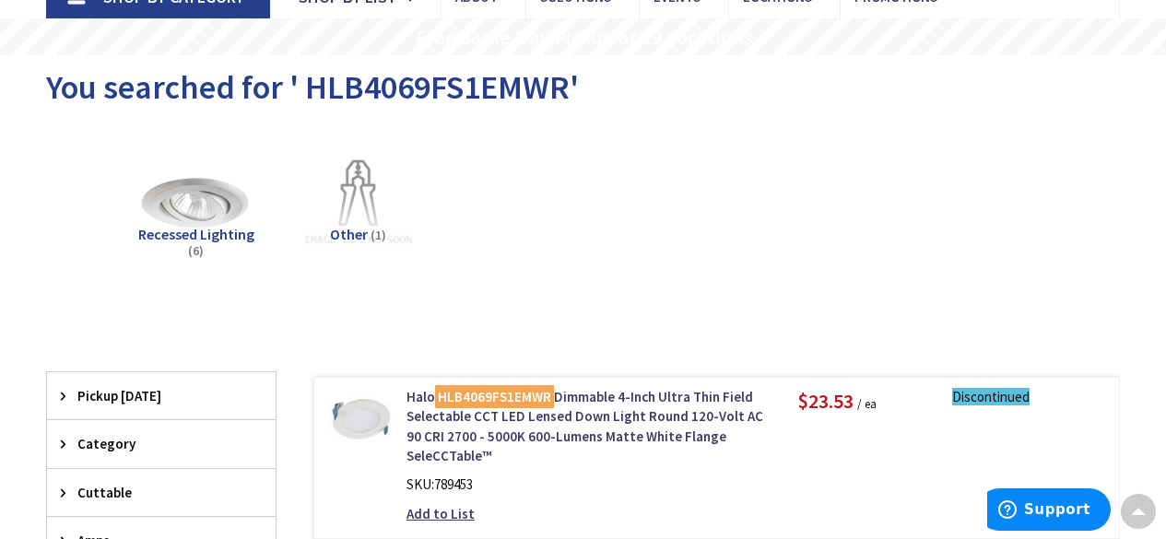
scroll to position [0, 0]
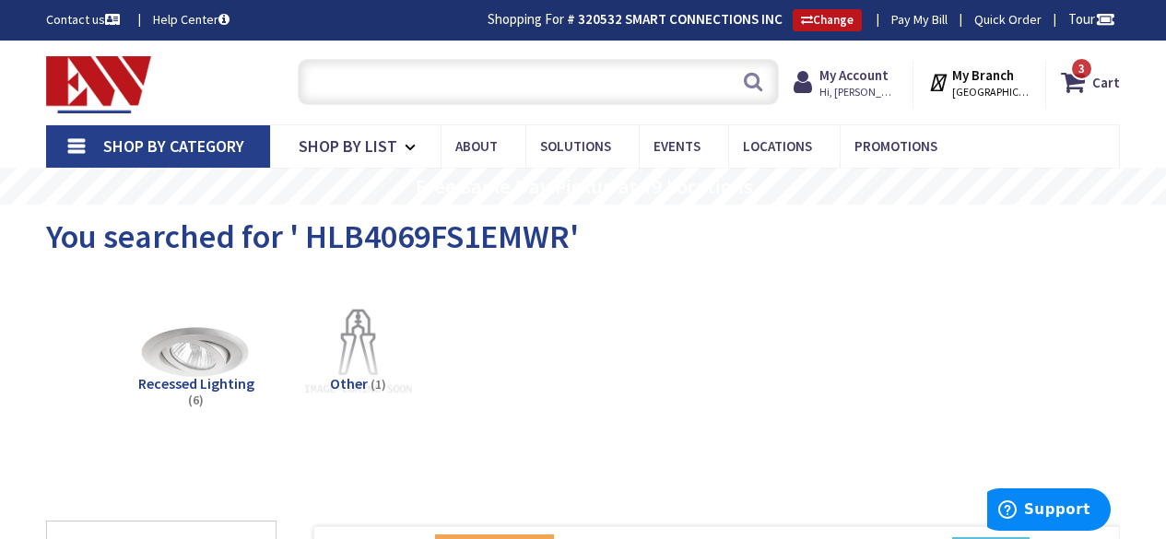
click at [387, 89] on input "text" at bounding box center [538, 82] width 481 height 46
click at [821, 366] on div "Recessed Lighting (6) Other (1)" at bounding box center [582, 362] width 1009 height 177
click at [64, 80] on img at bounding box center [98, 84] width 105 height 57
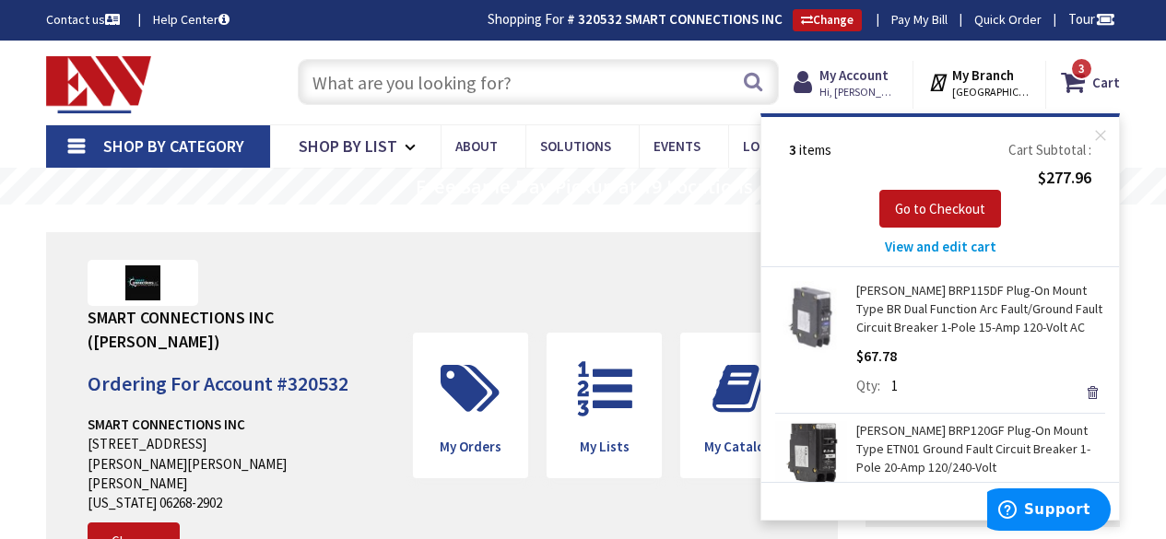
click at [290, 41] on div "Contact us Help Center Shopping For # 320532 SMART CONNECTIONS INC Change Pay M…" at bounding box center [583, 20] width 1166 height 41
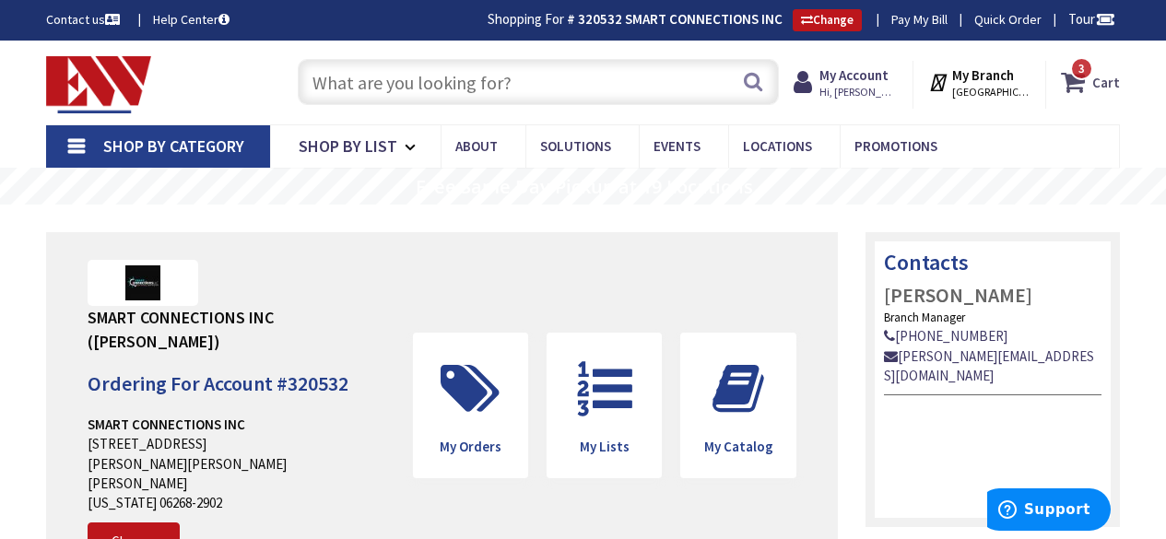
click at [1082, 81] on icon at bounding box center [1076, 81] width 31 height 33
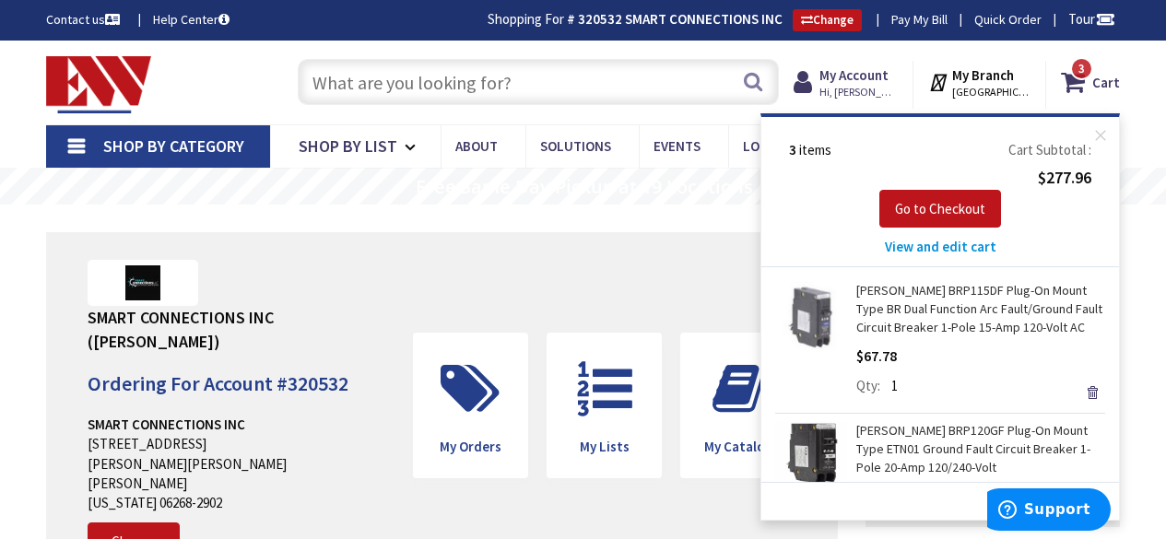
click at [940, 246] on span "View and edit cart" at bounding box center [941, 247] width 112 height 18
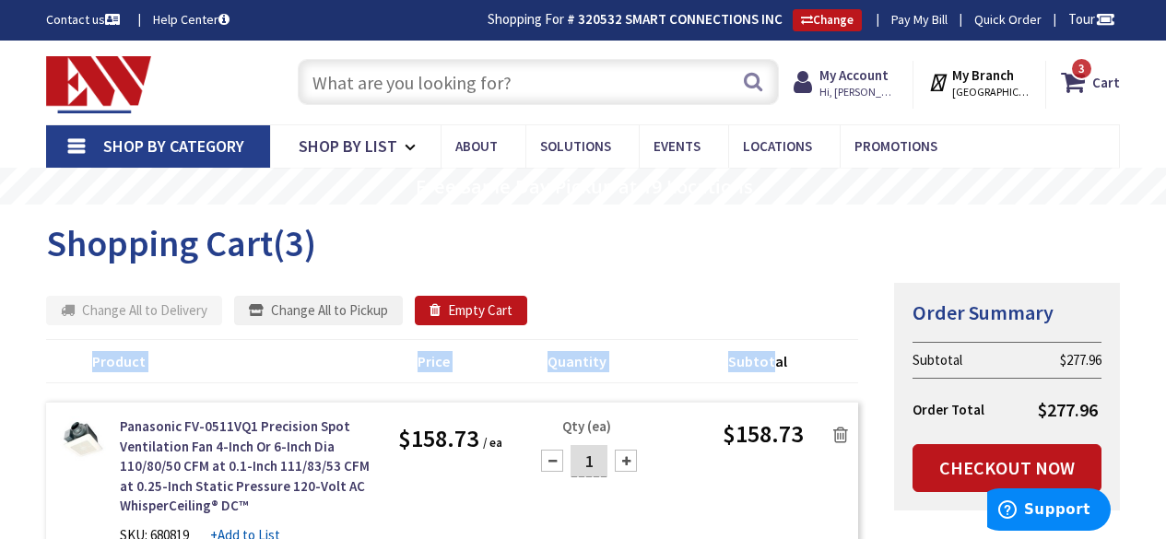
drag, startPoint x: 618, startPoint y: 328, endPoint x: 447, endPoint y: 279, distance: 177.4
click at [681, 269] on div "Shopping Cart (3) Summary Order Summary Subtotal $277.96 Order Total $277.96 Ch…" at bounding box center [583, 361] width 1074 height 277
click at [406, 90] on input "text" at bounding box center [538, 82] width 481 height 46
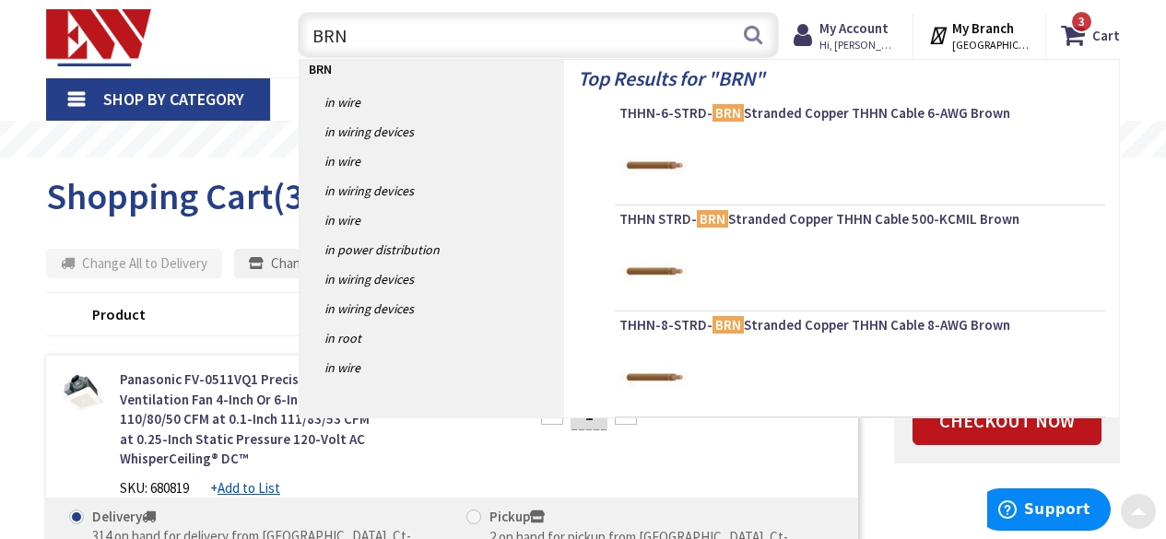
scroll to position [45, 0]
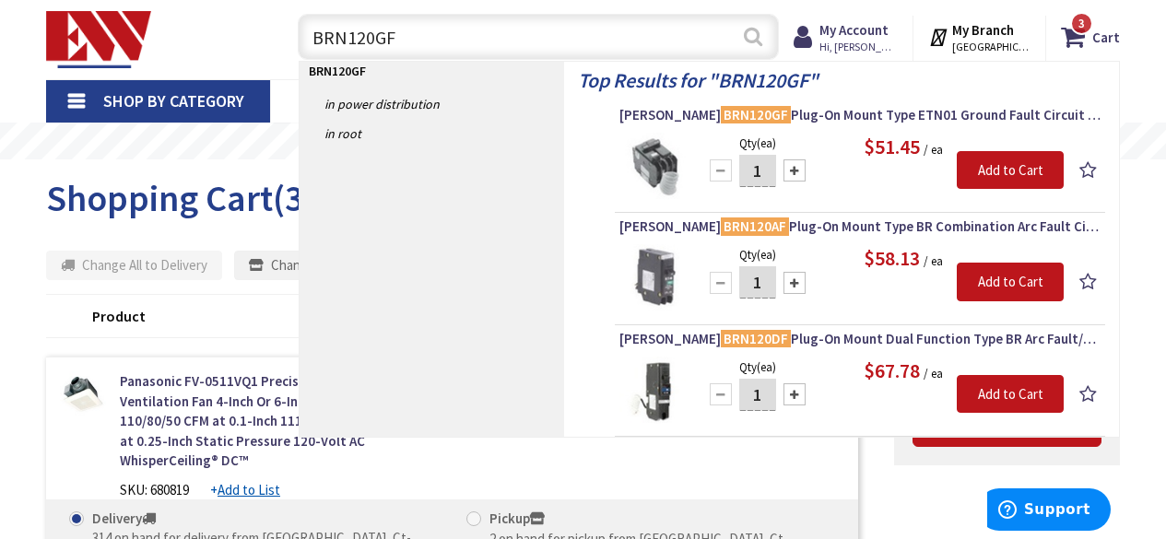
type input "BRN120GF"
click at [753, 30] on button "Search" at bounding box center [753, 36] width 24 height 41
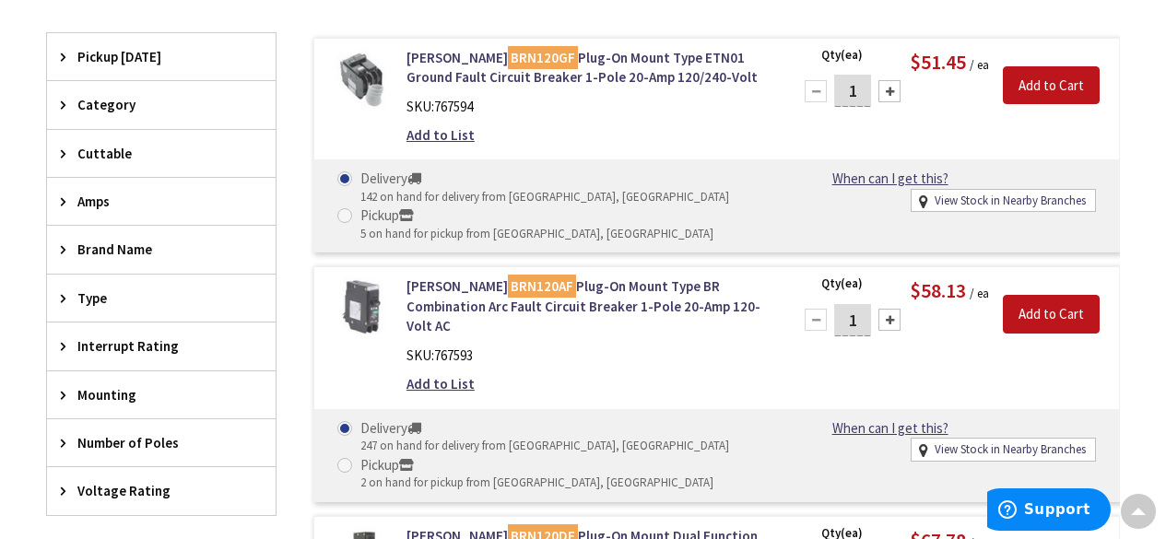
scroll to position [490, 0]
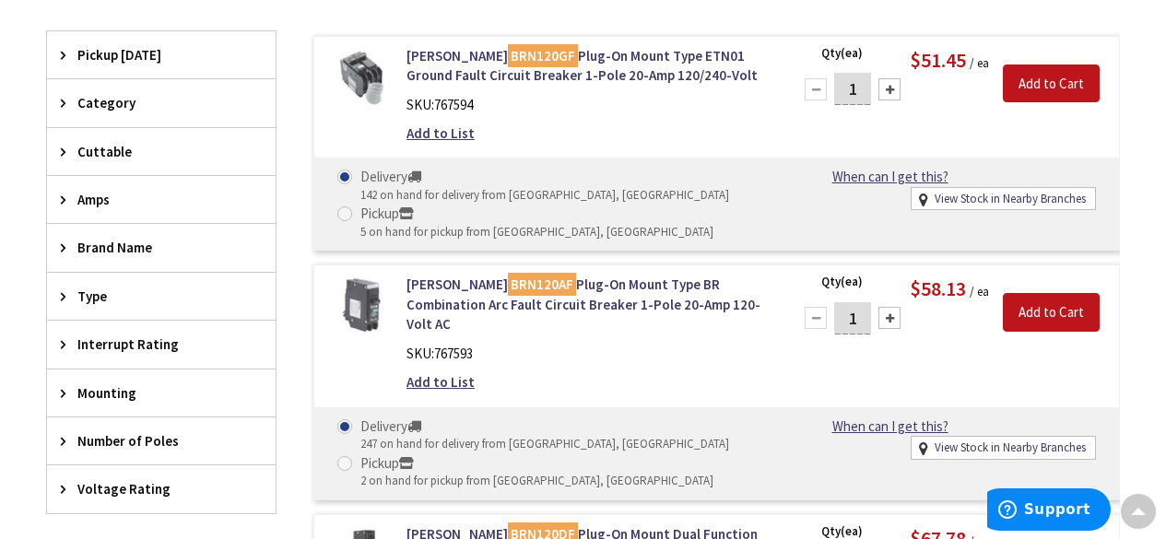
click at [633, 184] on div "Delivery 142 on hand for delivery from Middletown, CT Pickup 5 on hand for pick…" at bounding box center [553, 204] width 459 height 74
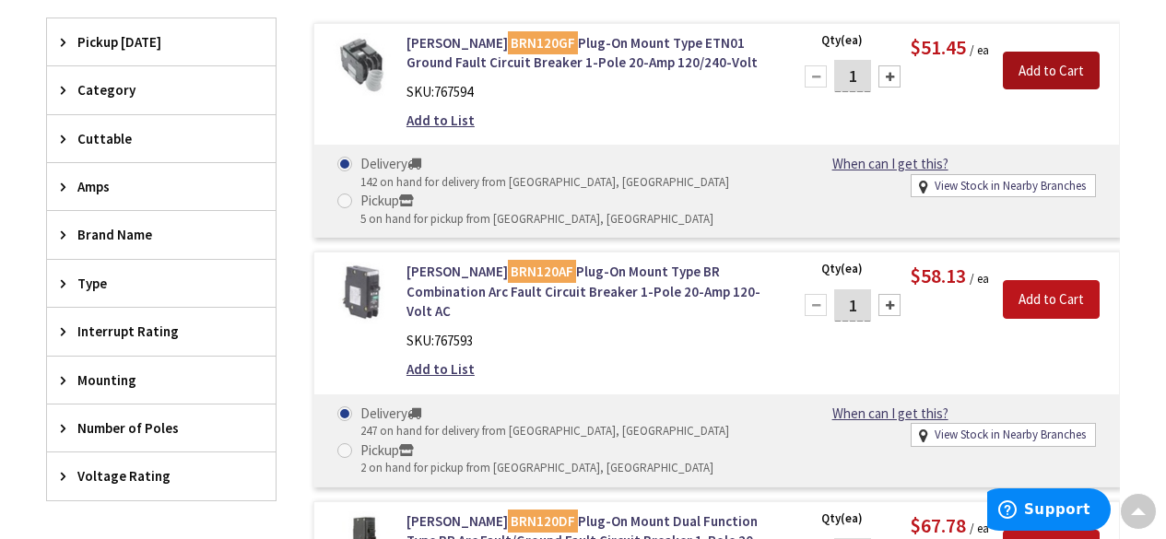
click at [1060, 74] on input "Add to Cart" at bounding box center [1051, 71] width 97 height 39
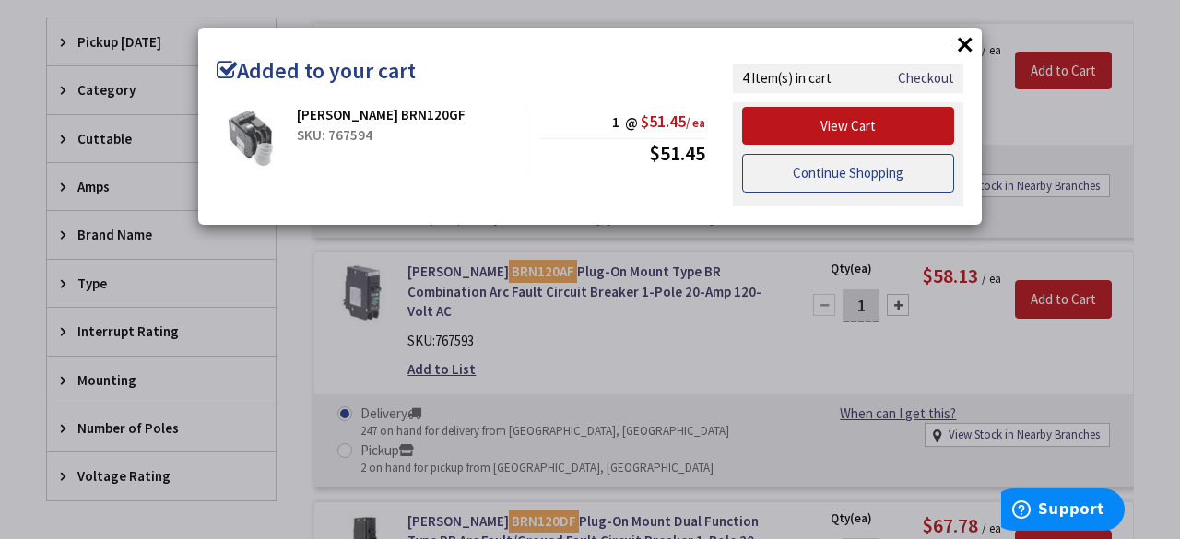
click at [799, 181] on link "Continue Shopping" at bounding box center [848, 173] width 212 height 39
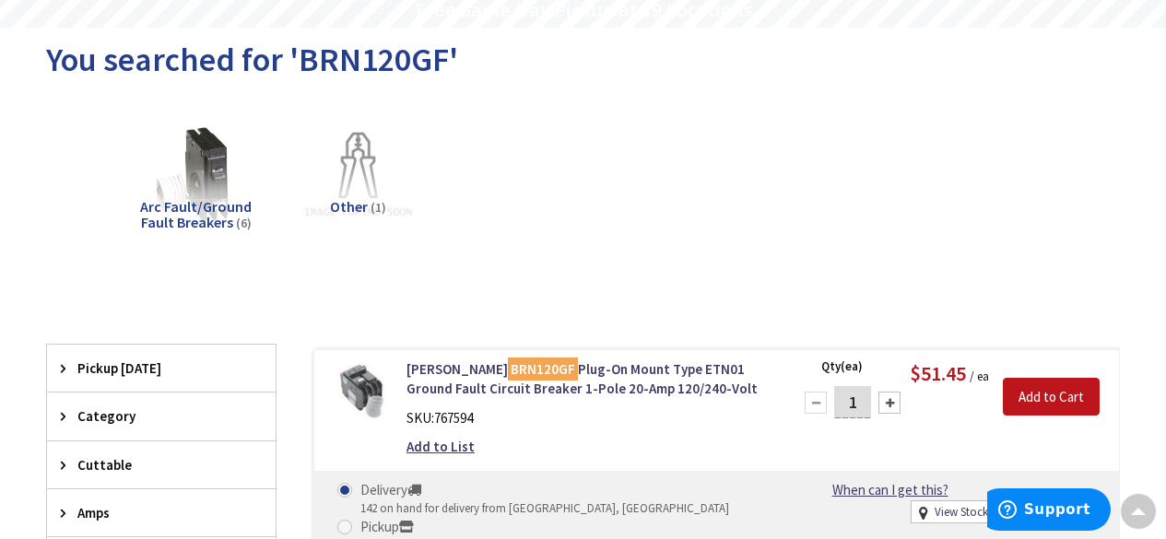
scroll to position [0, 0]
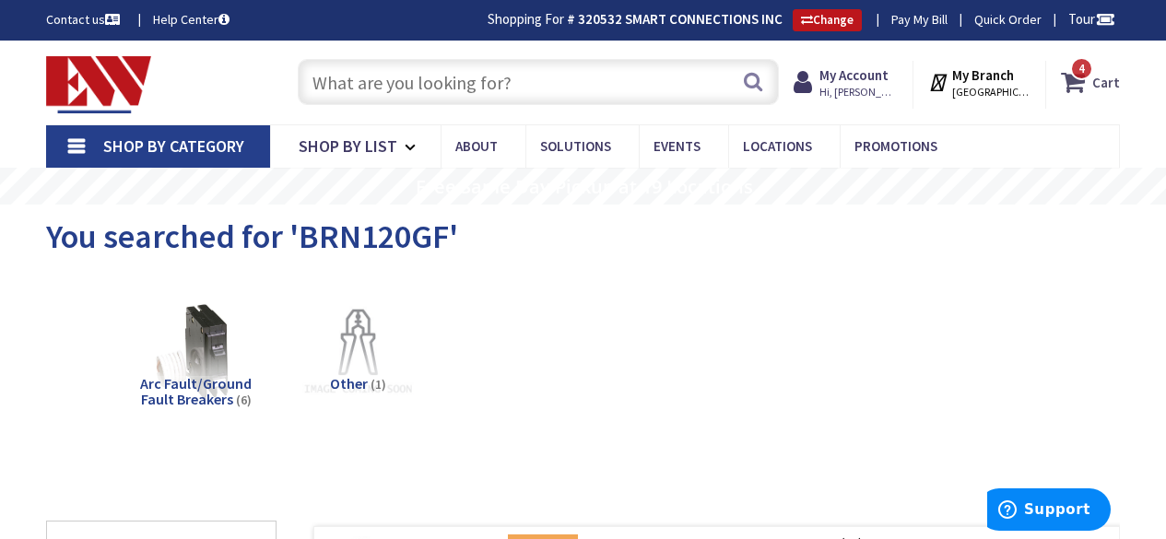
click at [1097, 74] on strong "Cart" at bounding box center [1106, 81] width 28 height 33
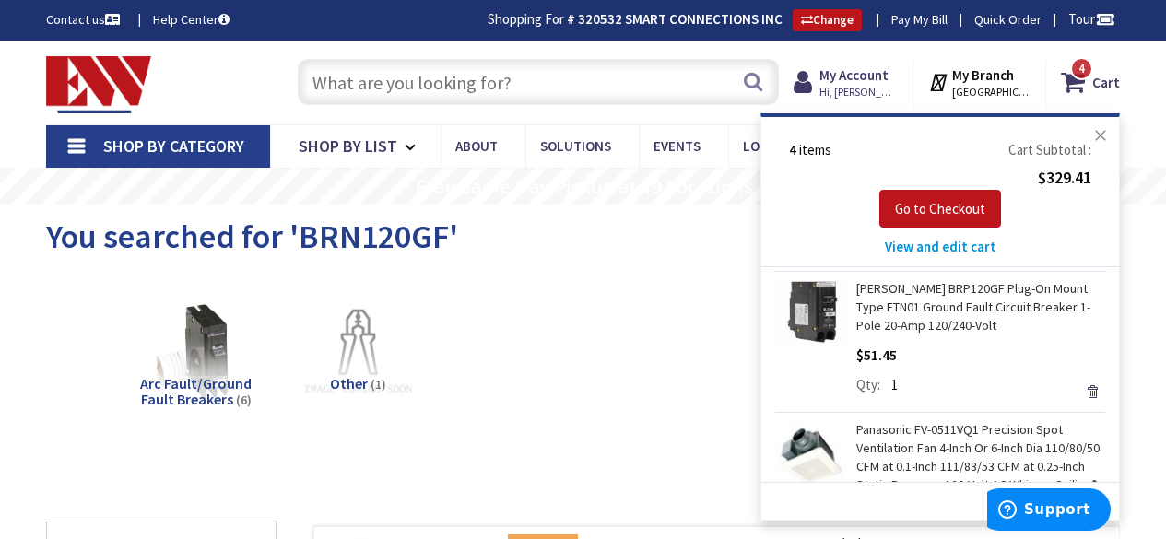
scroll to position [283, 0]
click at [1079, 390] on link "Remove" at bounding box center [1092, 391] width 26 height 26
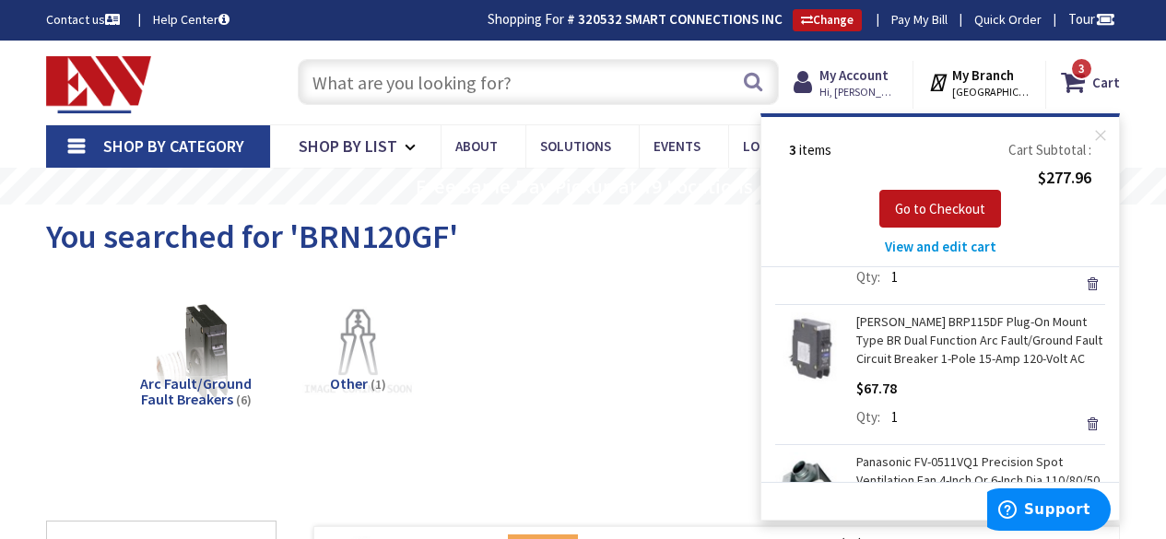
scroll to position [87, 0]
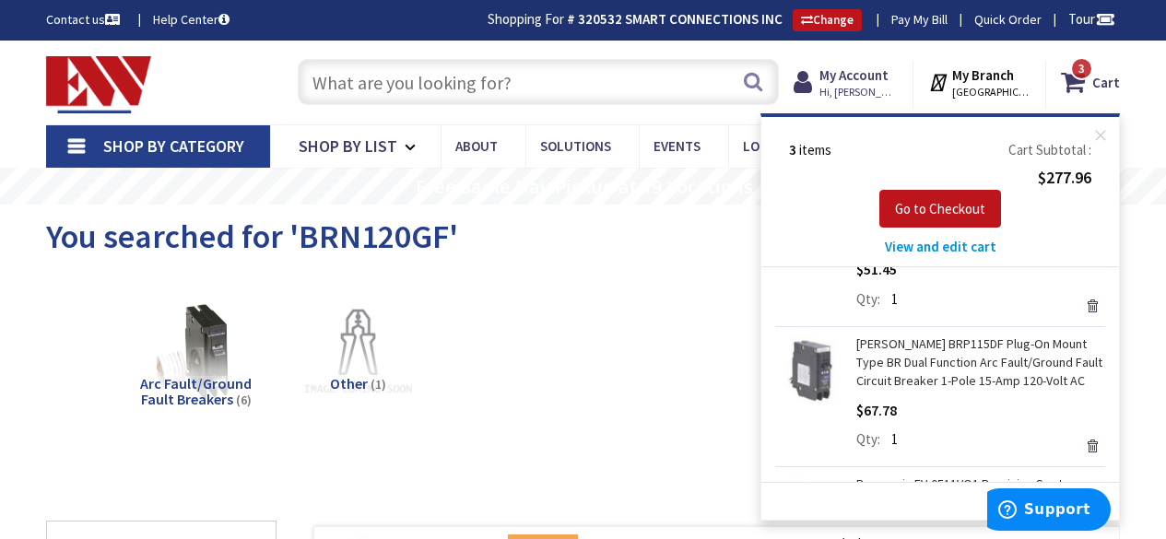
click at [352, 91] on input "text" at bounding box center [538, 82] width 481 height 46
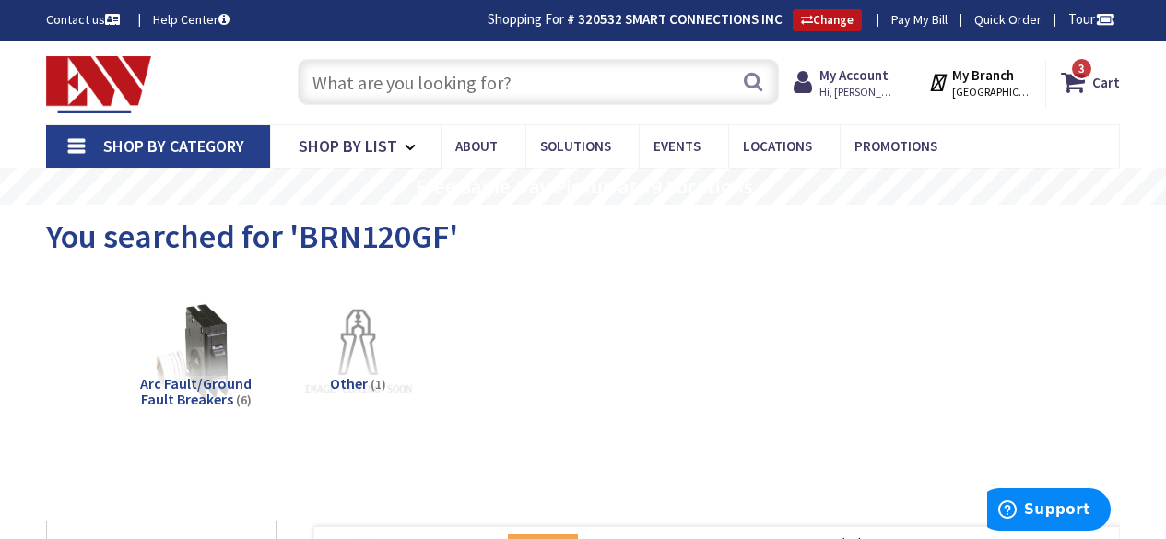
click at [352, 91] on input "text" at bounding box center [538, 82] width 481 height 46
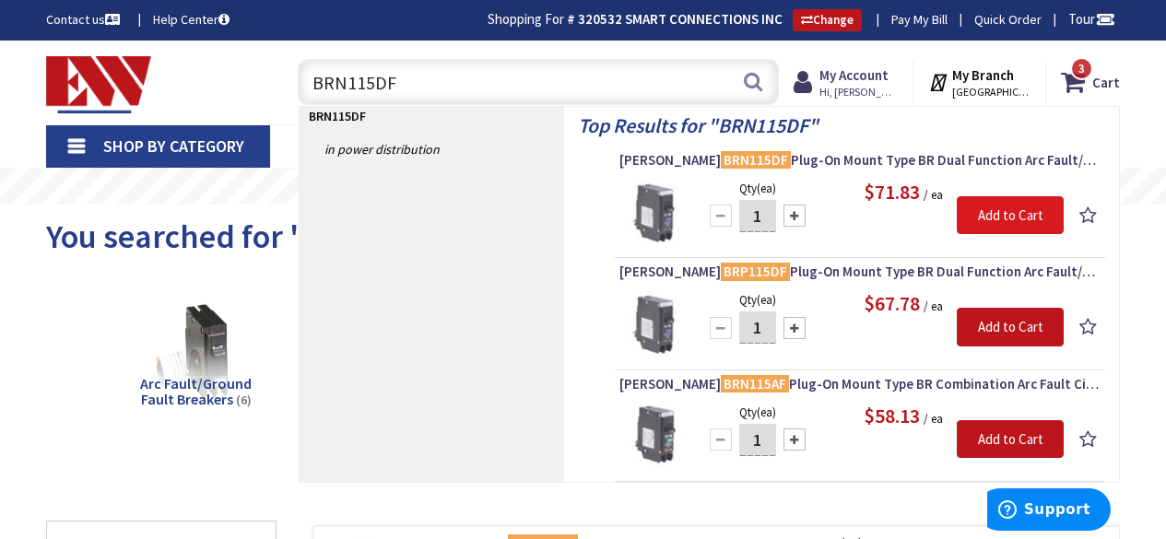
type input "BRN115DF"
click at [994, 218] on input "Add to Cart" at bounding box center [1010, 215] width 107 height 39
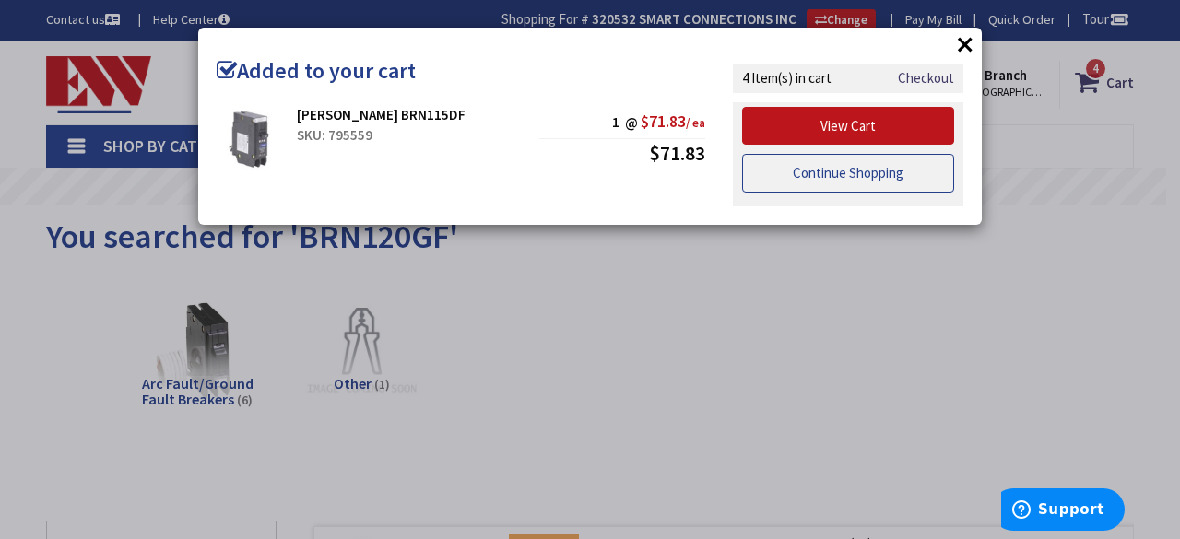
click at [888, 176] on link "Continue Shopping" at bounding box center [848, 173] width 212 height 39
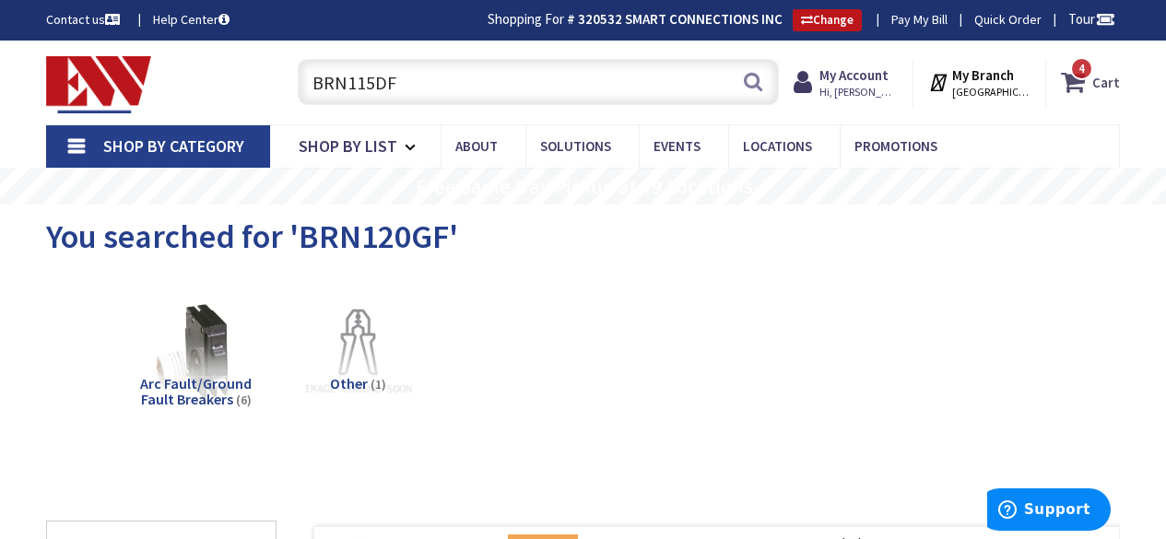
click at [1103, 70] on strong "Cart" at bounding box center [1106, 81] width 28 height 33
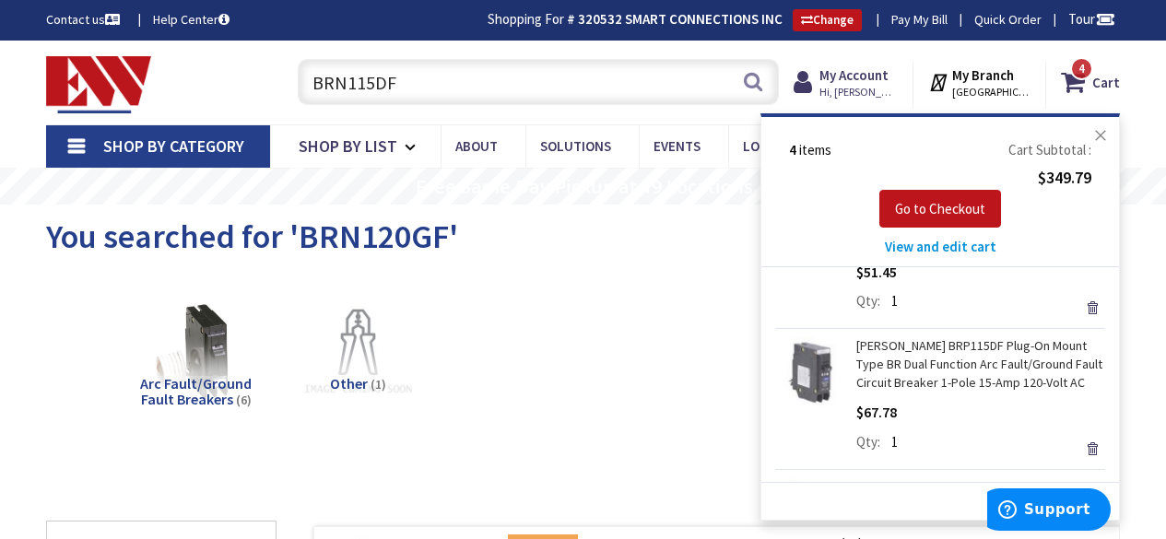
scroll to position [244, 0]
click at [1079, 449] on link "Remove" at bounding box center [1092, 448] width 26 height 26
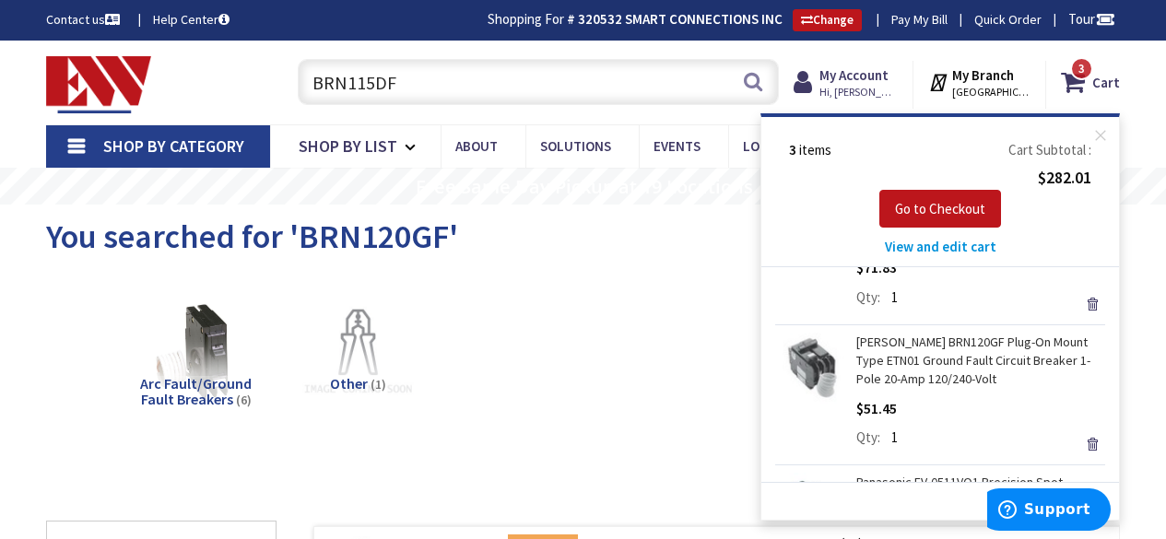
scroll to position [0, 0]
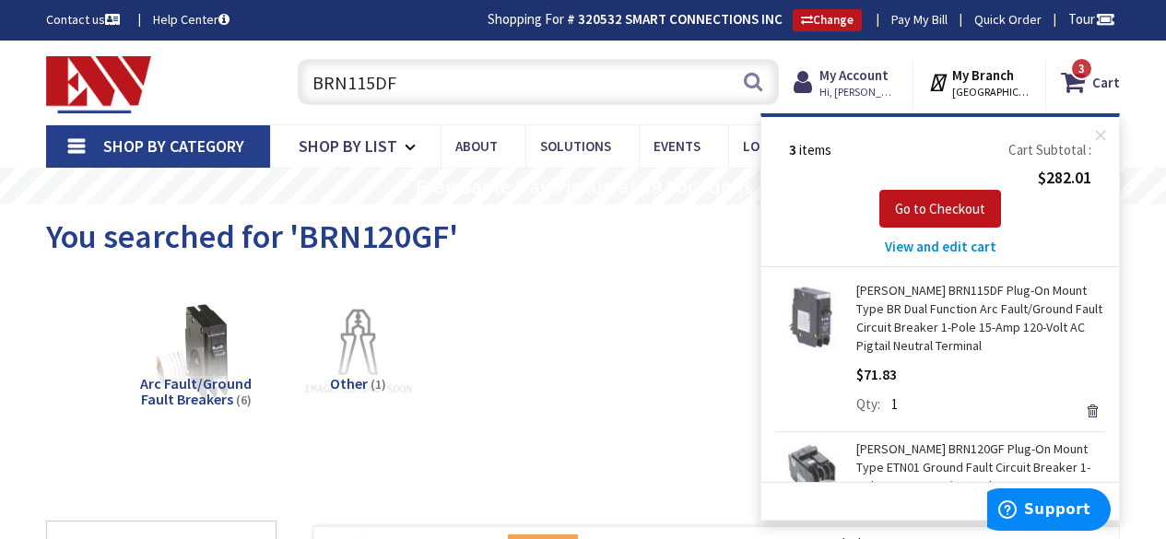
click at [288, 18] on div "Contact us Help Center Shopping For # 320532 SMART CONNECTIONS INC Change Pay M…" at bounding box center [583, 20] width 1166 height 22
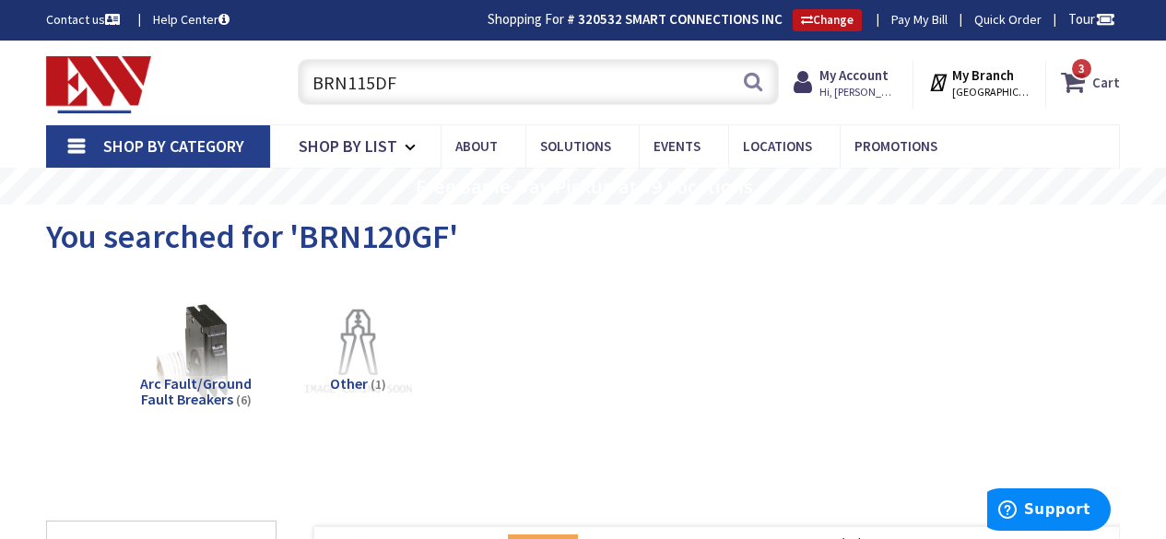
click at [1107, 88] on strong "Cart" at bounding box center [1106, 81] width 28 height 33
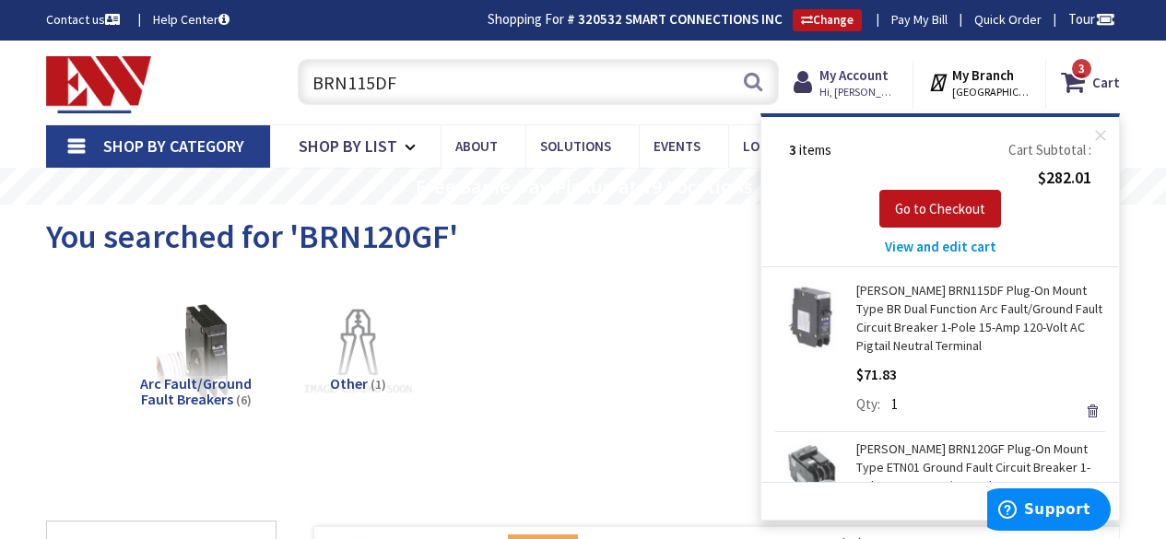
click at [304, 19] on div "Contact us Help Center Shopping For # 320532 SMART CONNECTIONS INC Change Pay M…" at bounding box center [583, 20] width 1166 height 22
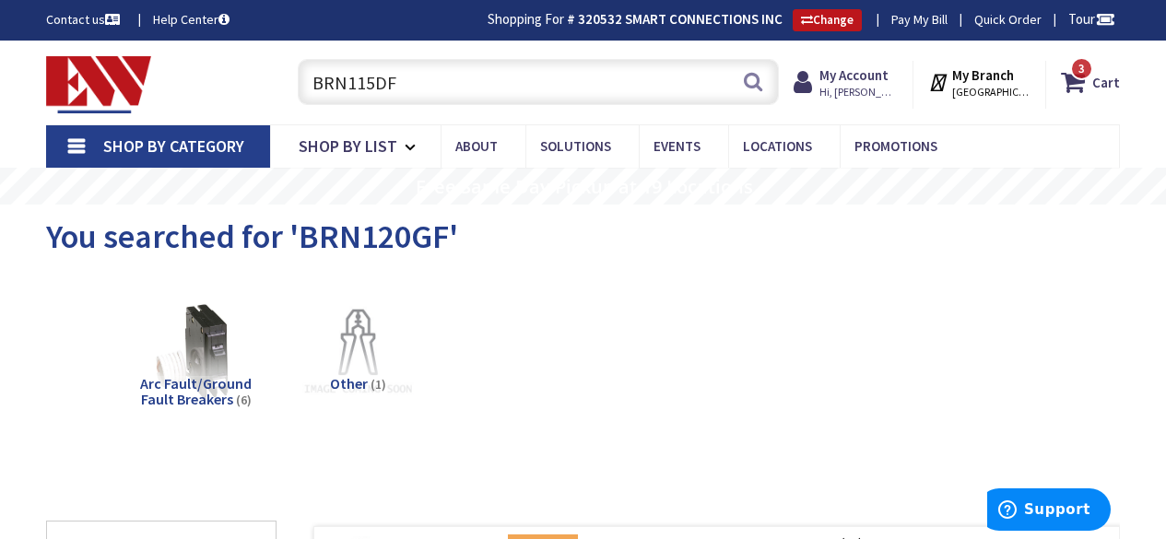
click at [78, 89] on img at bounding box center [98, 84] width 105 height 57
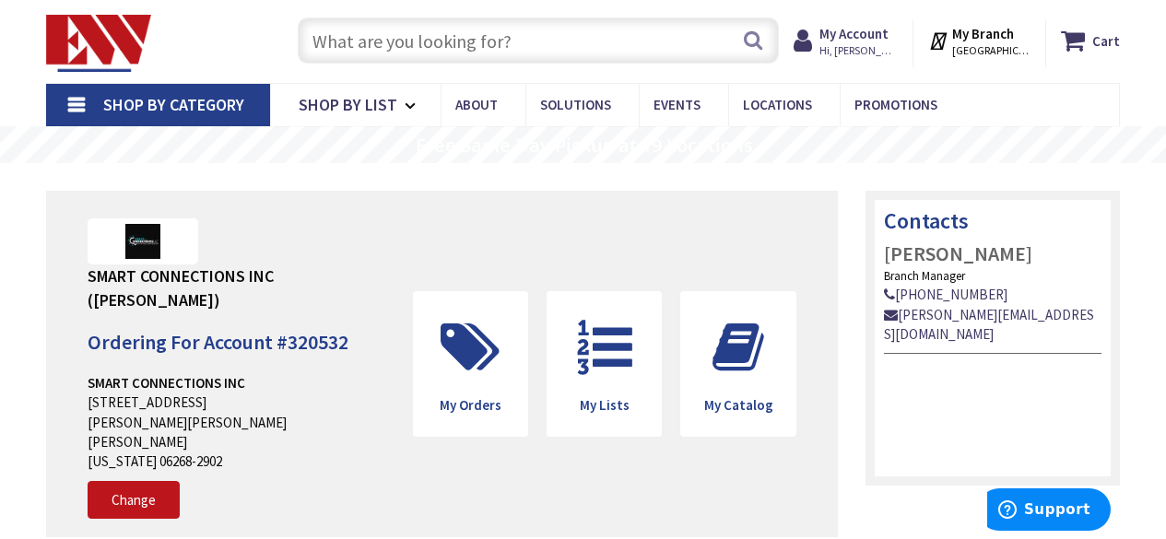
scroll to position [44, 0]
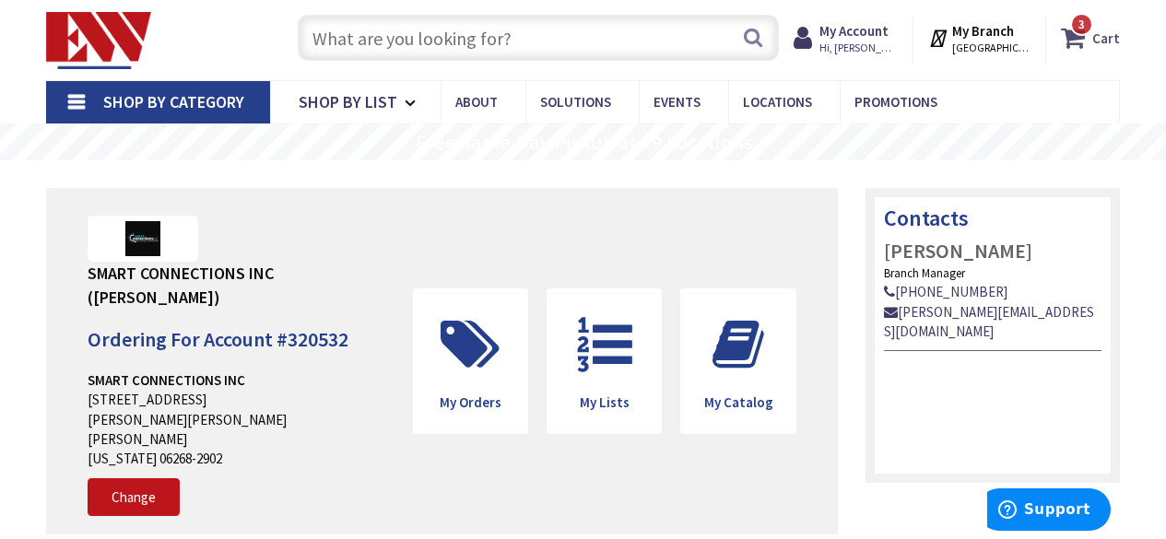
click at [1099, 34] on strong "Cart" at bounding box center [1106, 37] width 28 height 33
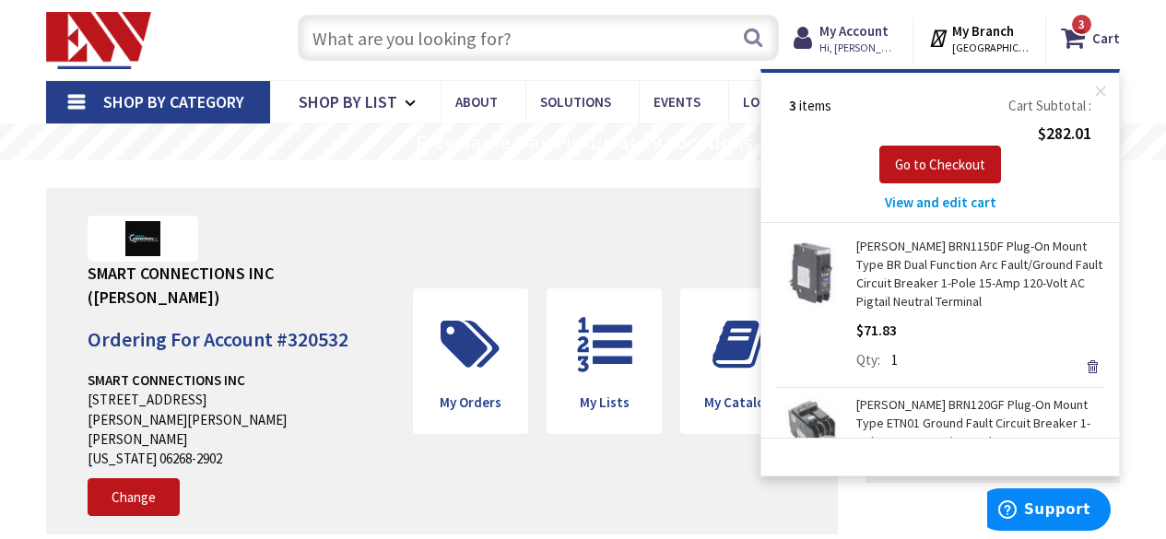
click at [250, 142] on rs-slide "Free Same Day Pickup at 19 Locations" at bounding box center [583, 142] width 1166 height 37
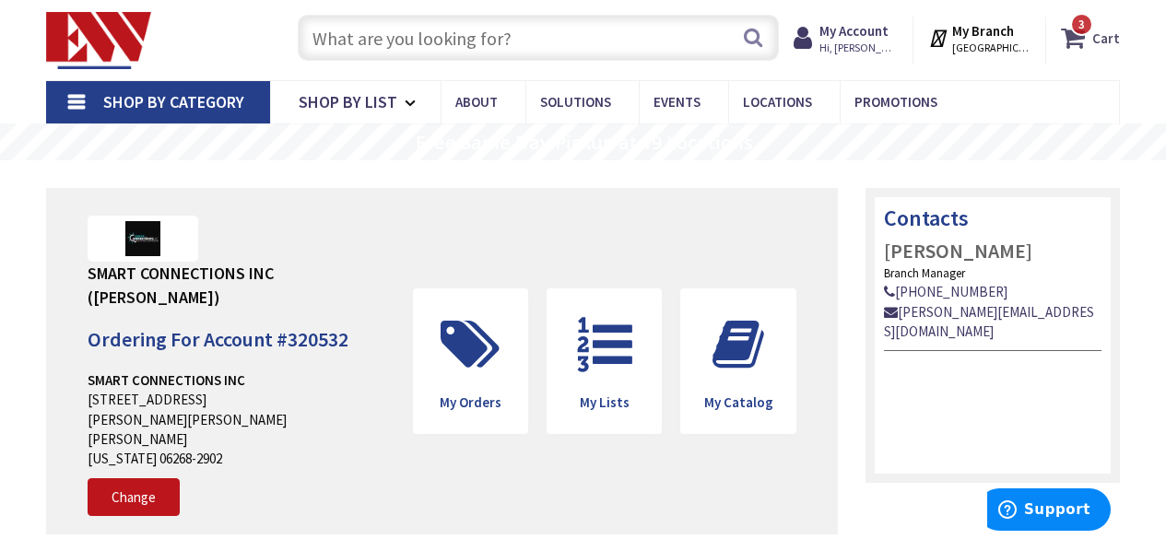
click at [1073, 26] on span "3 3 items" at bounding box center [1081, 24] width 23 height 23
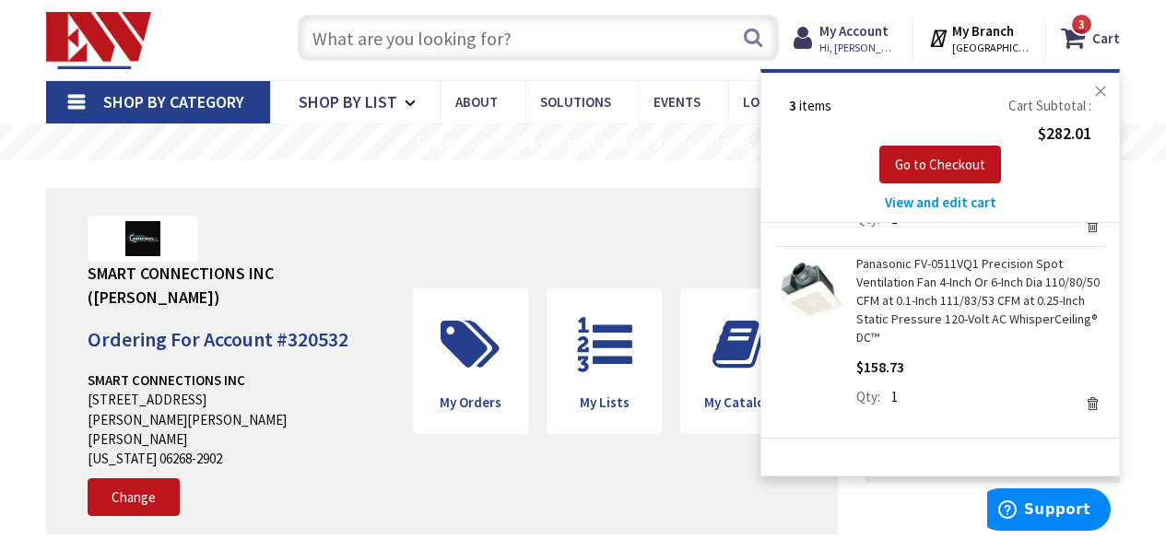
scroll to position [0, 0]
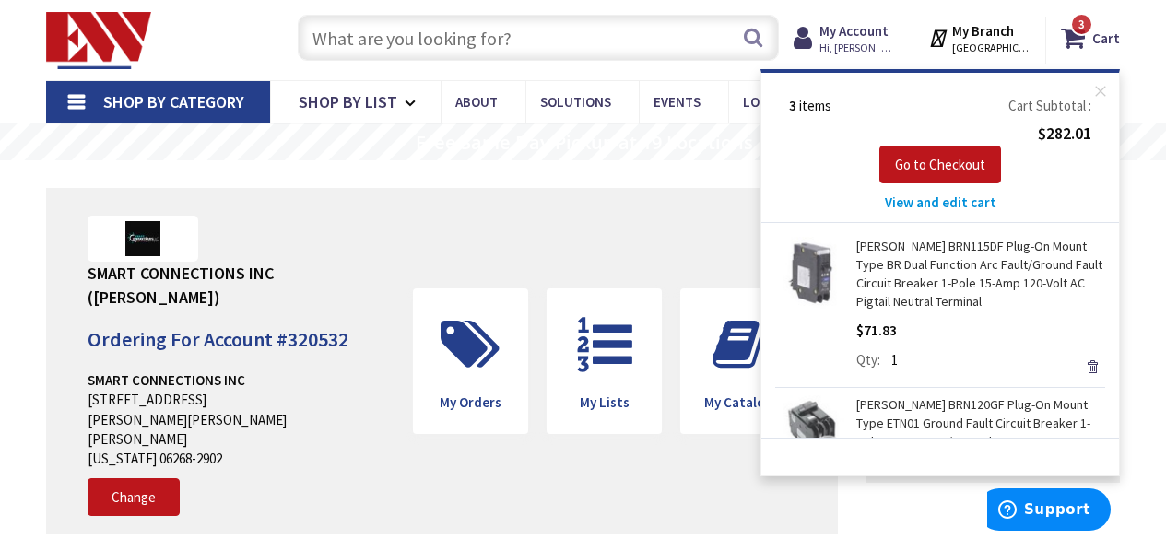
click at [309, 133] on rs-slide "Free Same Day Pickup at 19 Locations" at bounding box center [583, 142] width 1166 height 37
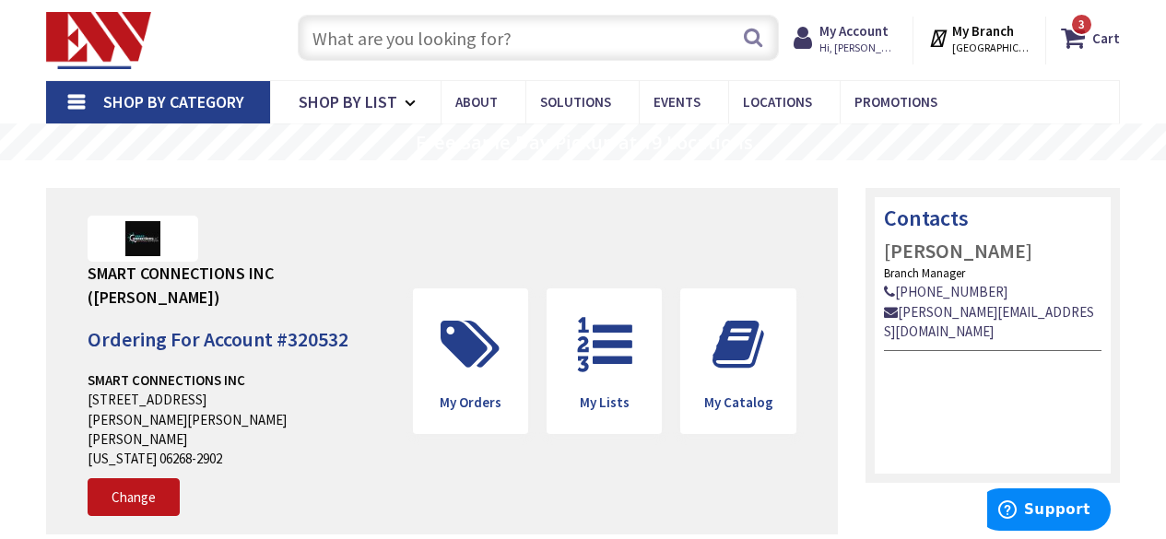
click at [415, 187] on div "Upload Logo SMART CONNECTIONS INC ([PERSON_NAME]) Ordering For Account # 320532…" at bounding box center [583, 361] width 1074 height 403
